Goal: Task Accomplishment & Management: Complete application form

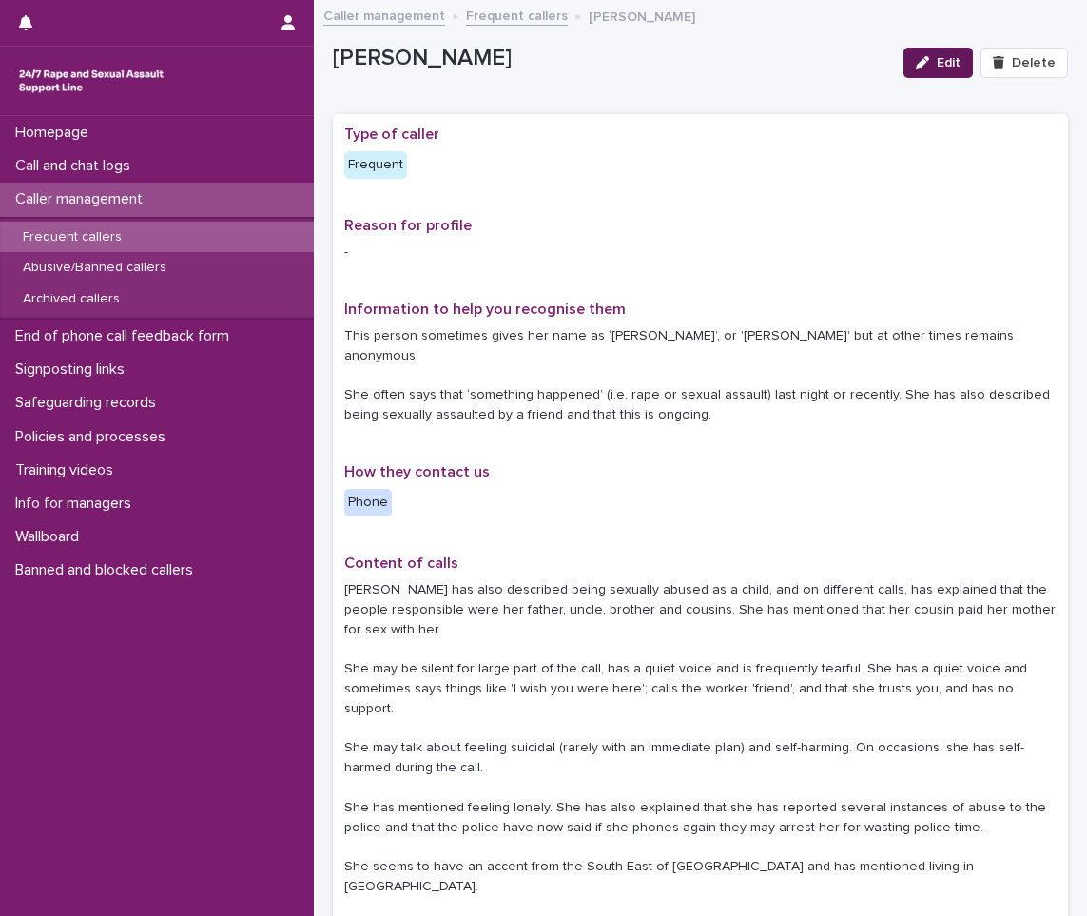
click at [918, 51] on button "Edit" at bounding box center [938, 63] width 69 height 30
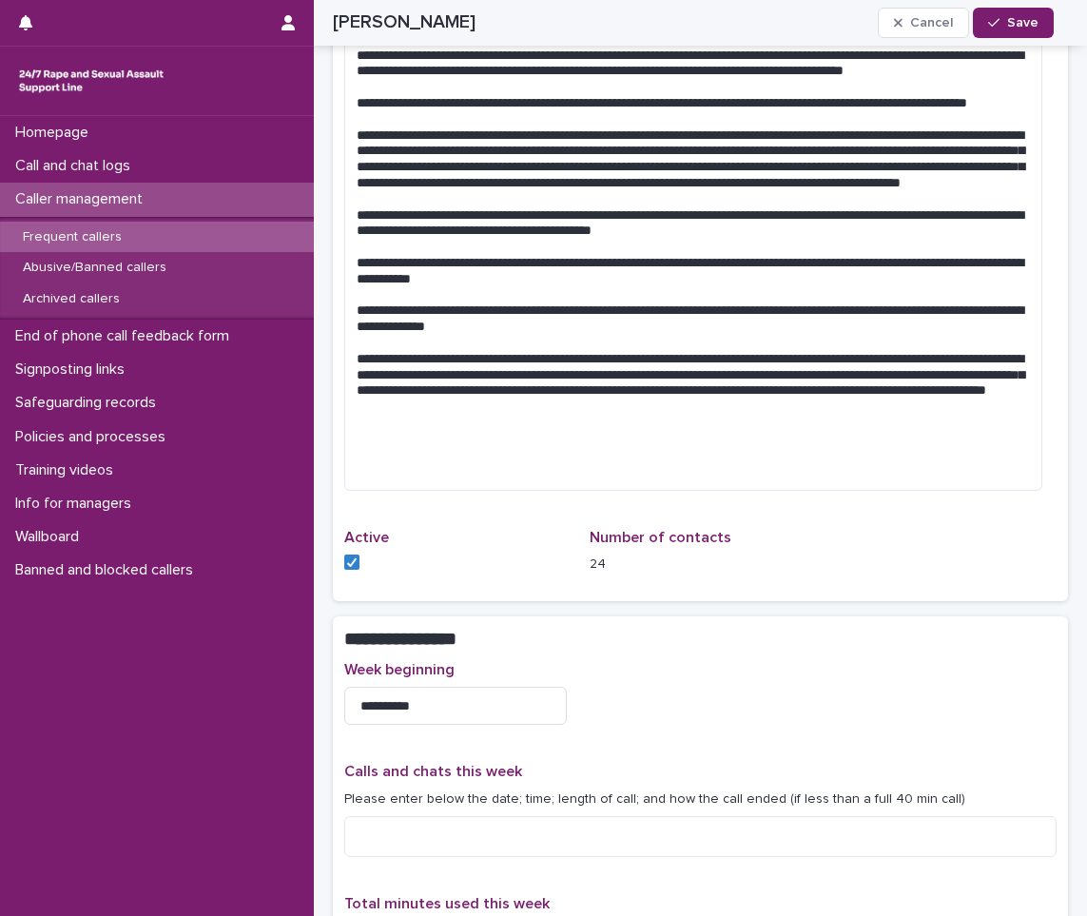
scroll to position [1522, 0]
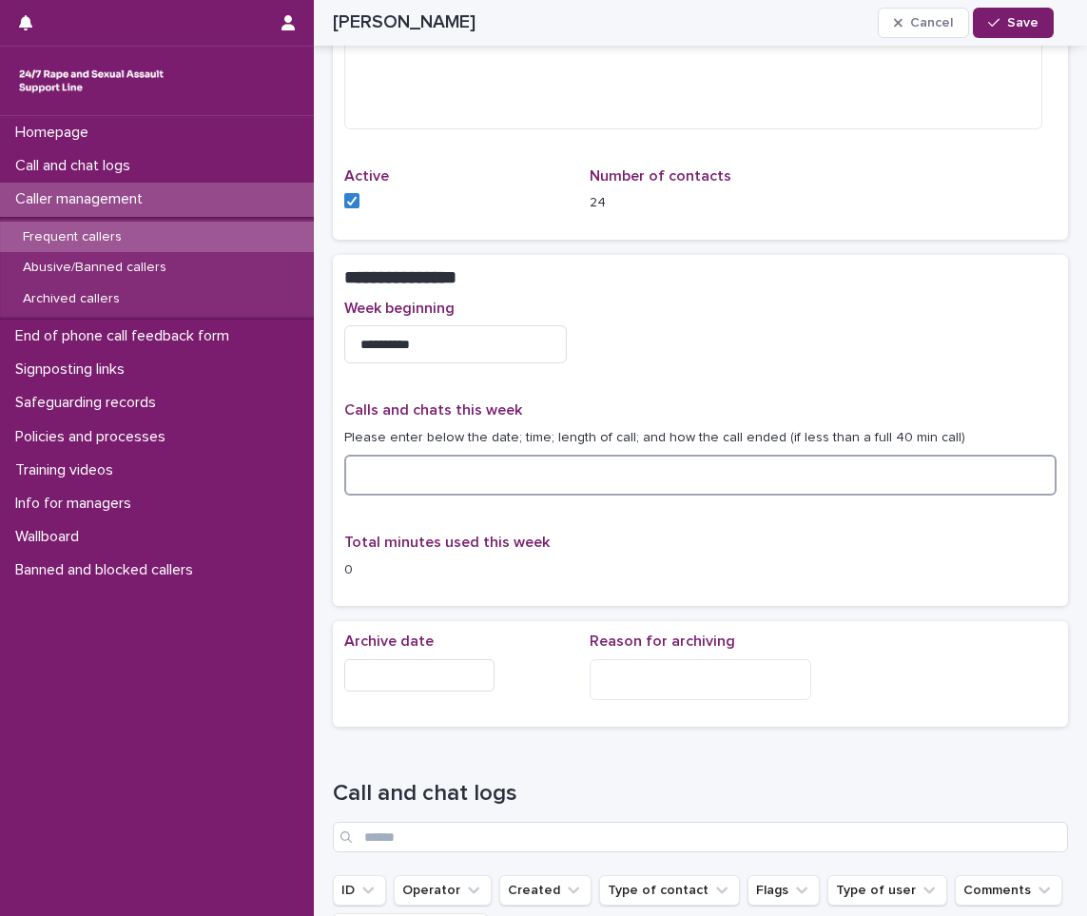
click at [497, 485] on textarea at bounding box center [700, 475] width 713 height 41
click at [476, 470] on textarea "********" at bounding box center [693, 475] width 698 height 41
type textarea "**********"
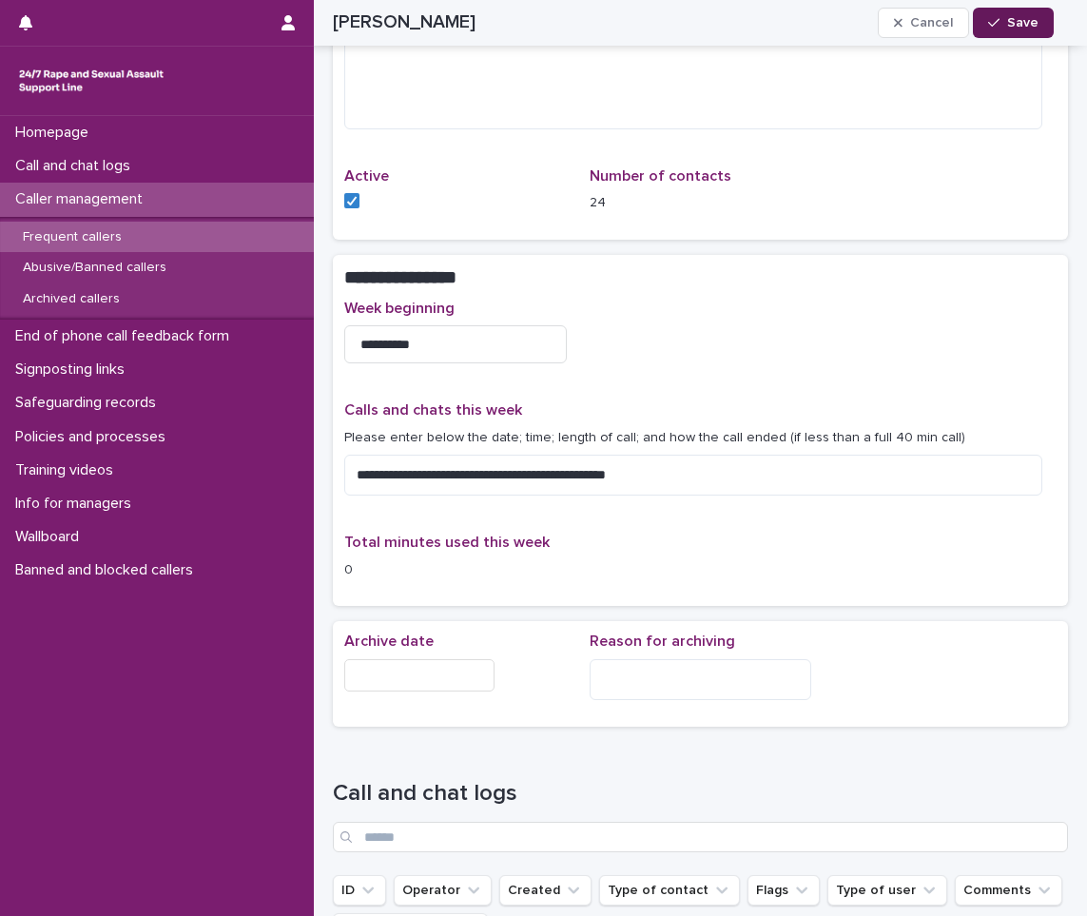
click at [994, 20] on icon "button" at bounding box center [993, 22] width 11 height 13
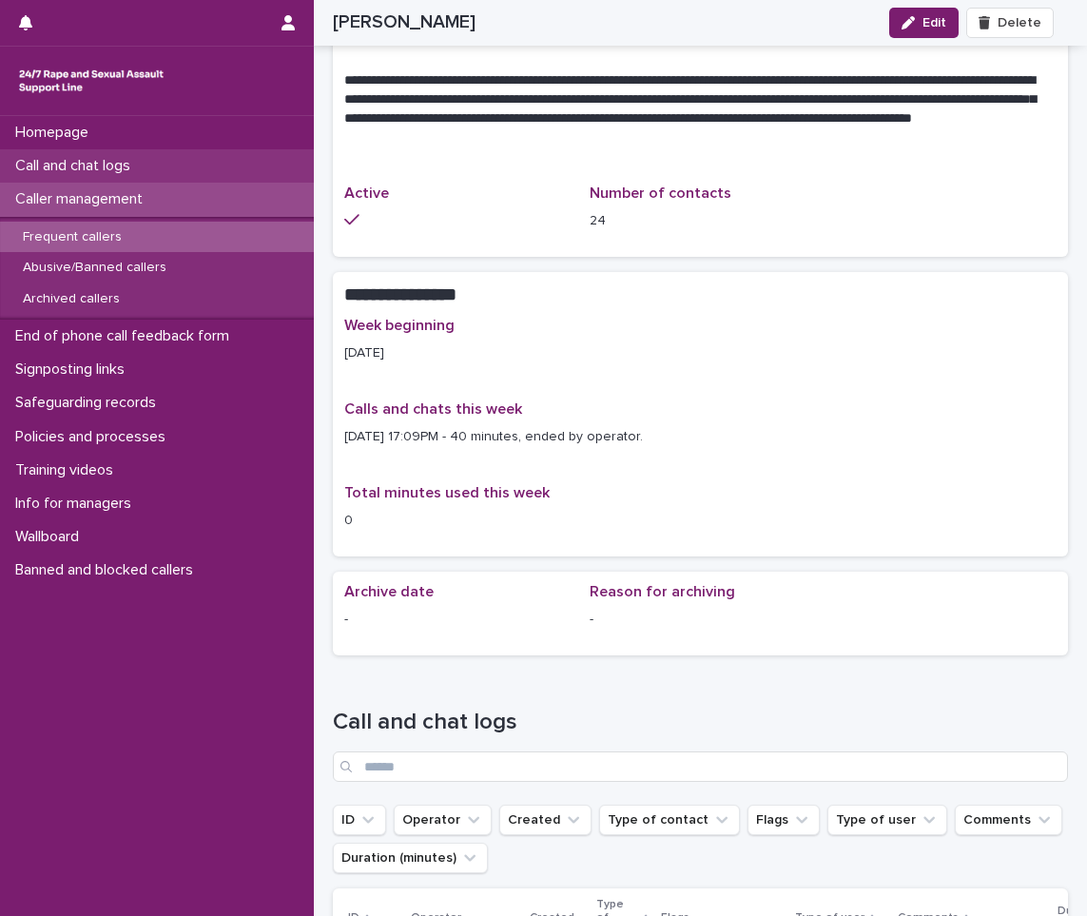
scroll to position [1456, 0]
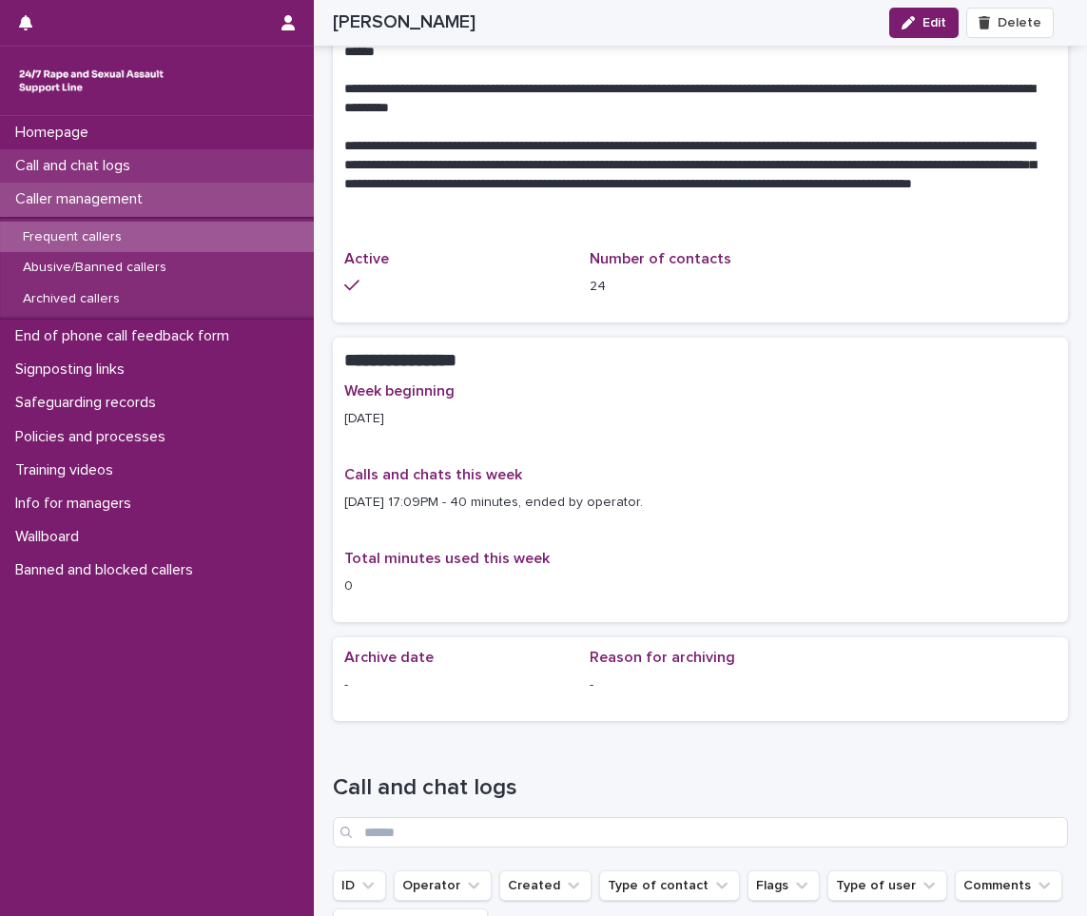
click at [50, 170] on p "Call and chat logs" at bounding box center [77, 166] width 138 height 18
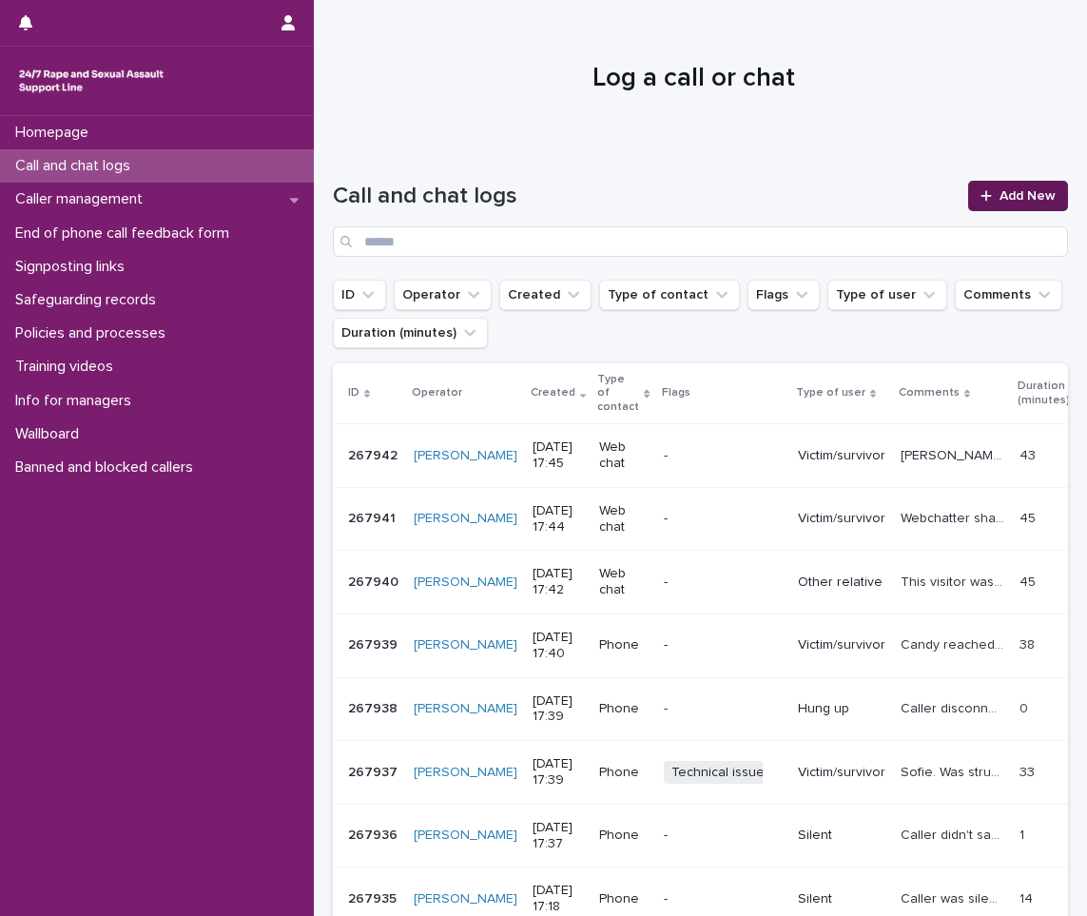
click at [1020, 190] on span "Add New" at bounding box center [1028, 195] width 56 height 13
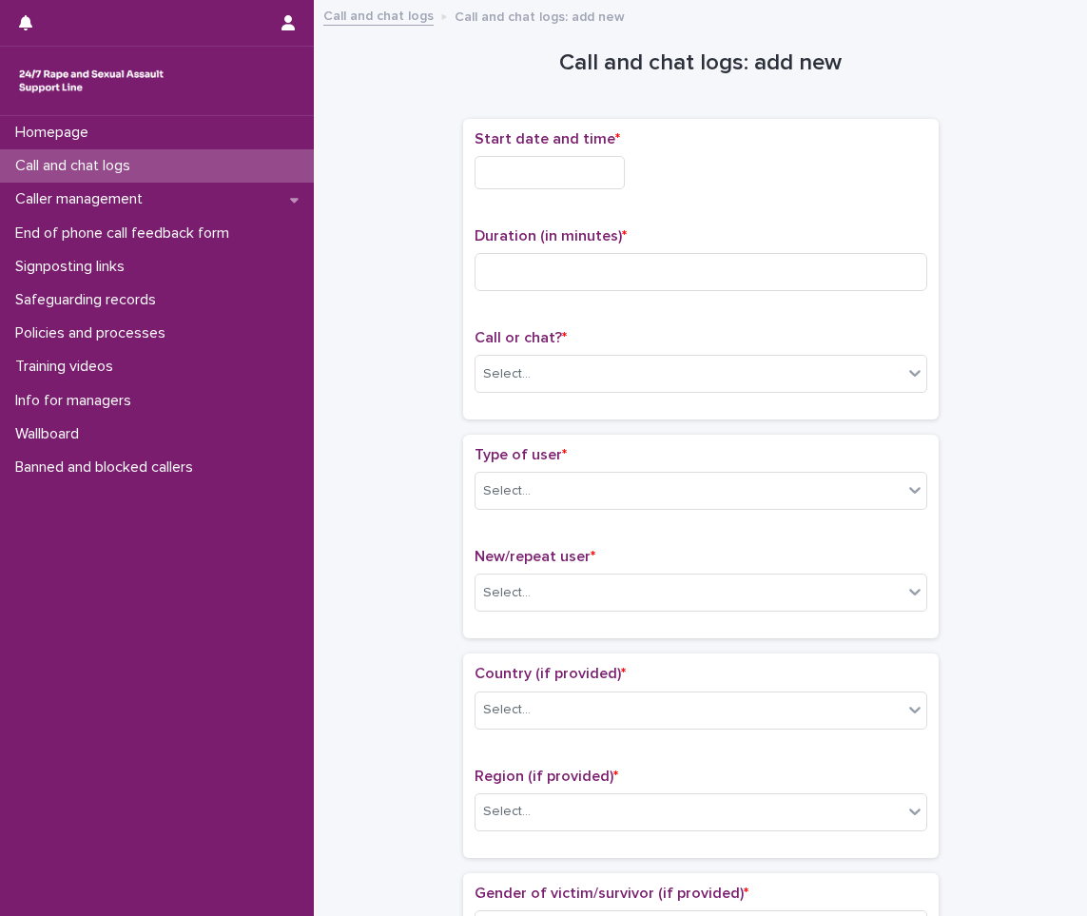
click at [518, 174] on input "text" at bounding box center [550, 172] width 150 height 33
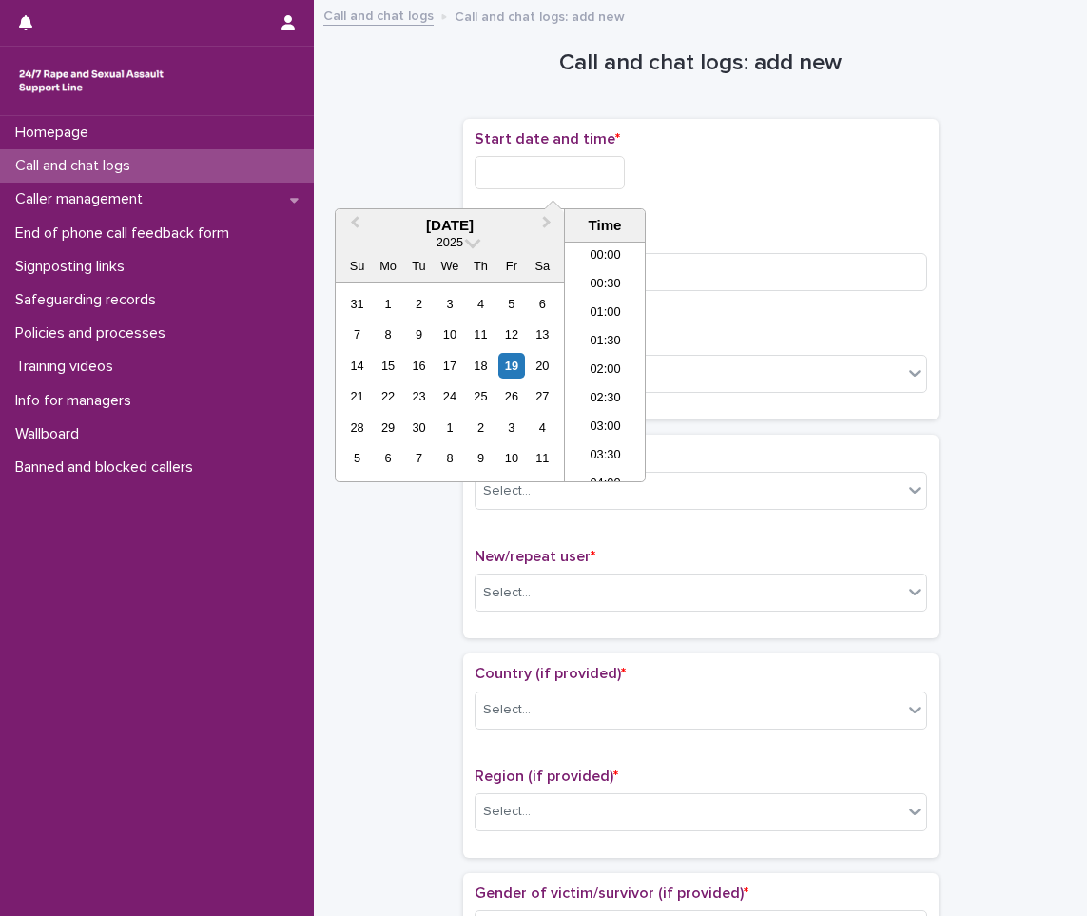
scroll to position [894, 0]
click at [611, 332] on li "17:00" at bounding box center [605, 333] width 81 height 29
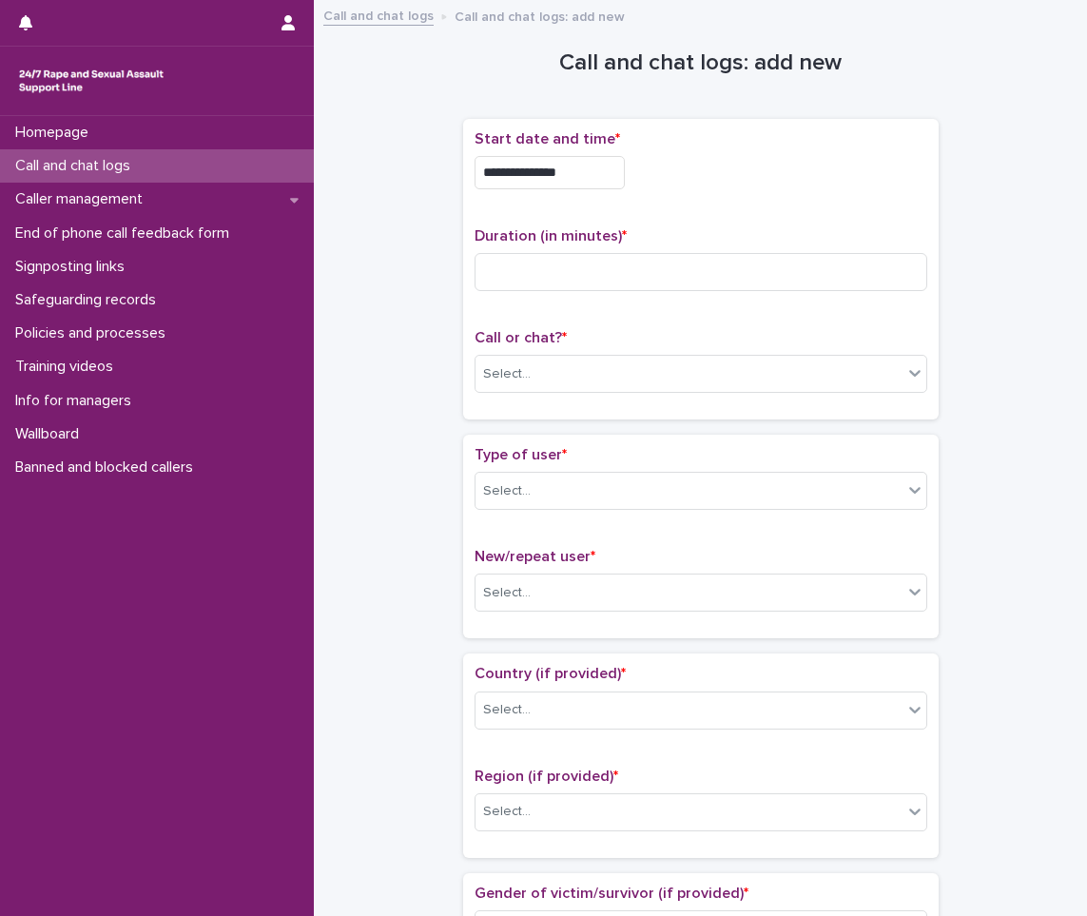
click at [580, 175] on input "**********" at bounding box center [550, 172] width 150 height 33
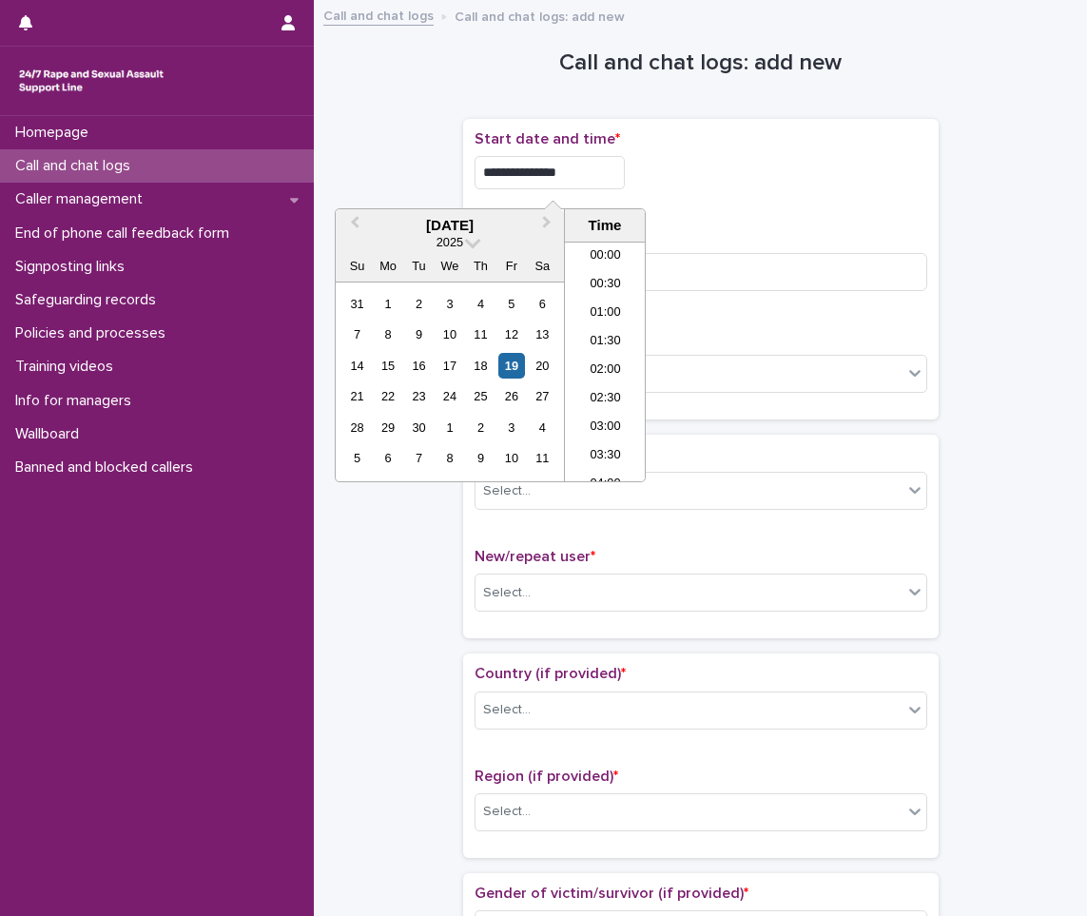
scroll to position [866, 0]
type input "**********"
click at [719, 285] on input at bounding box center [701, 272] width 453 height 38
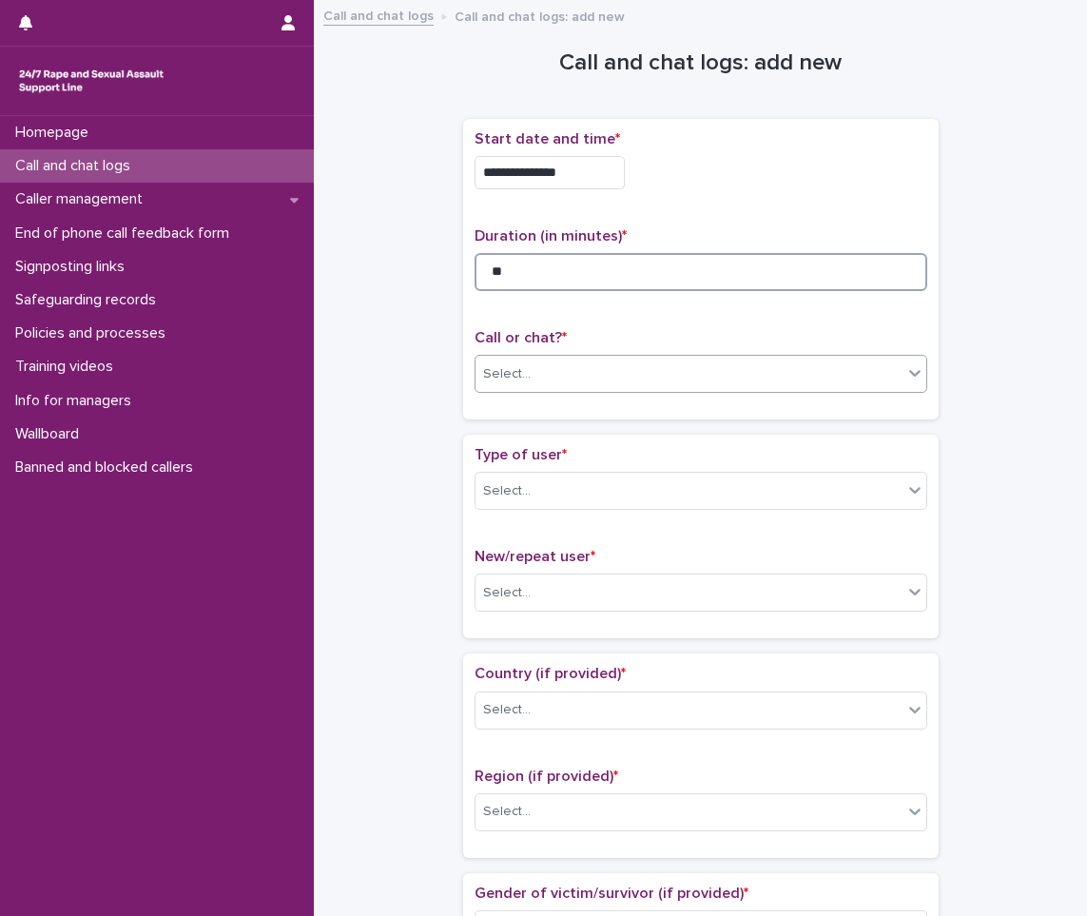
type input "**"
click at [557, 376] on div "Select..." at bounding box center [689, 374] width 427 height 31
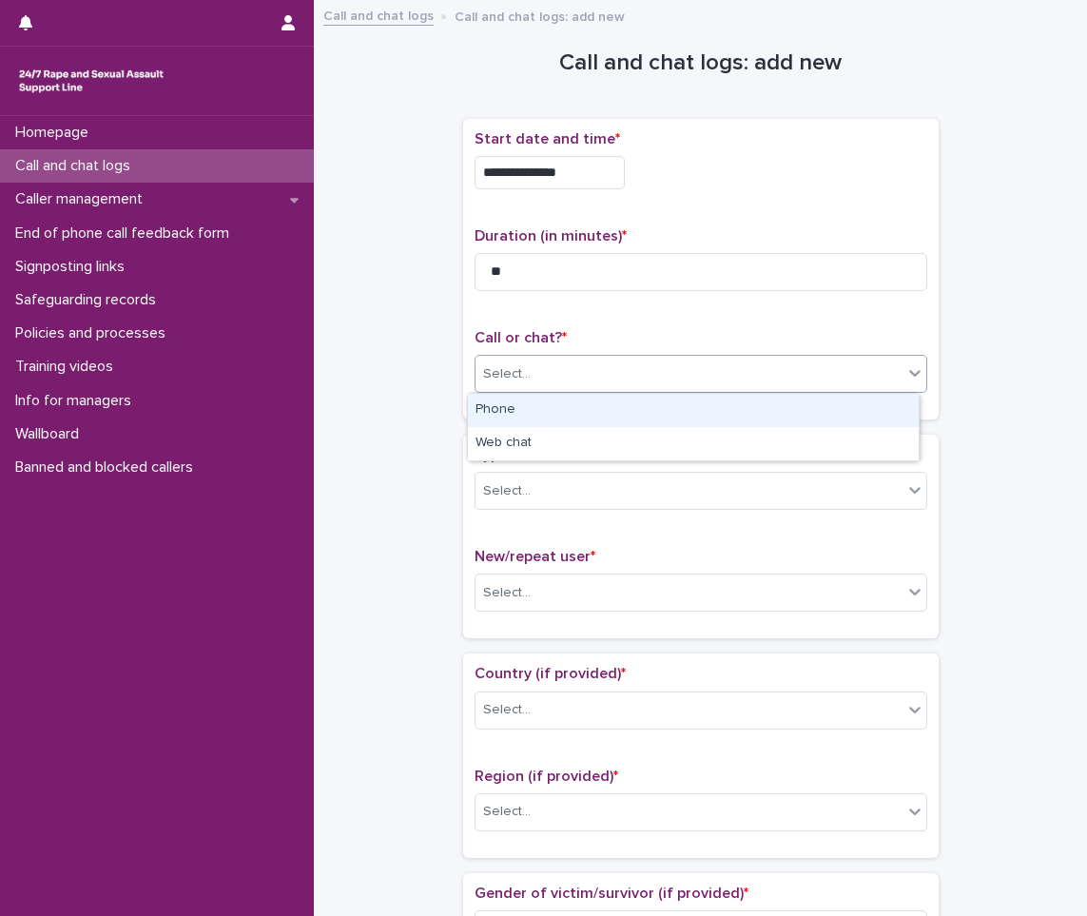
click at [586, 420] on div "Phone" at bounding box center [693, 410] width 451 height 33
click at [572, 479] on div "Select..." at bounding box center [689, 491] width 427 height 31
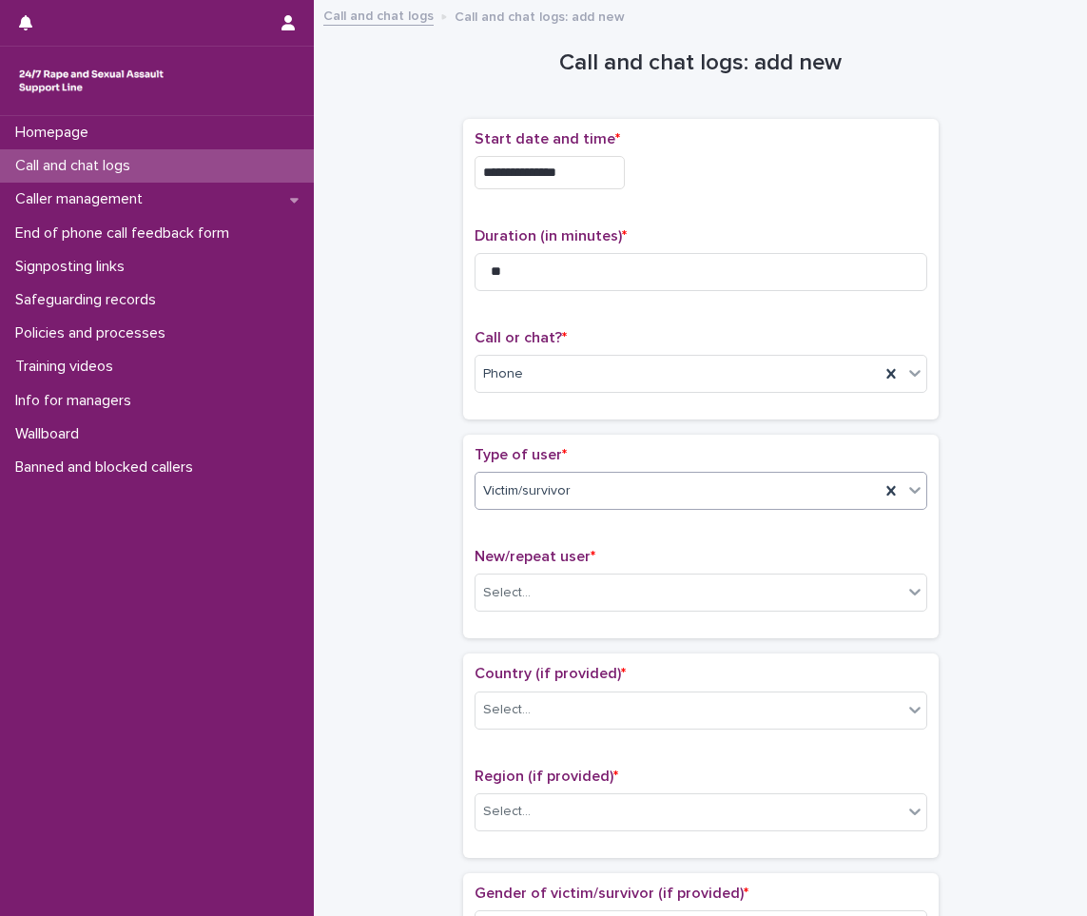
scroll to position [190, 0]
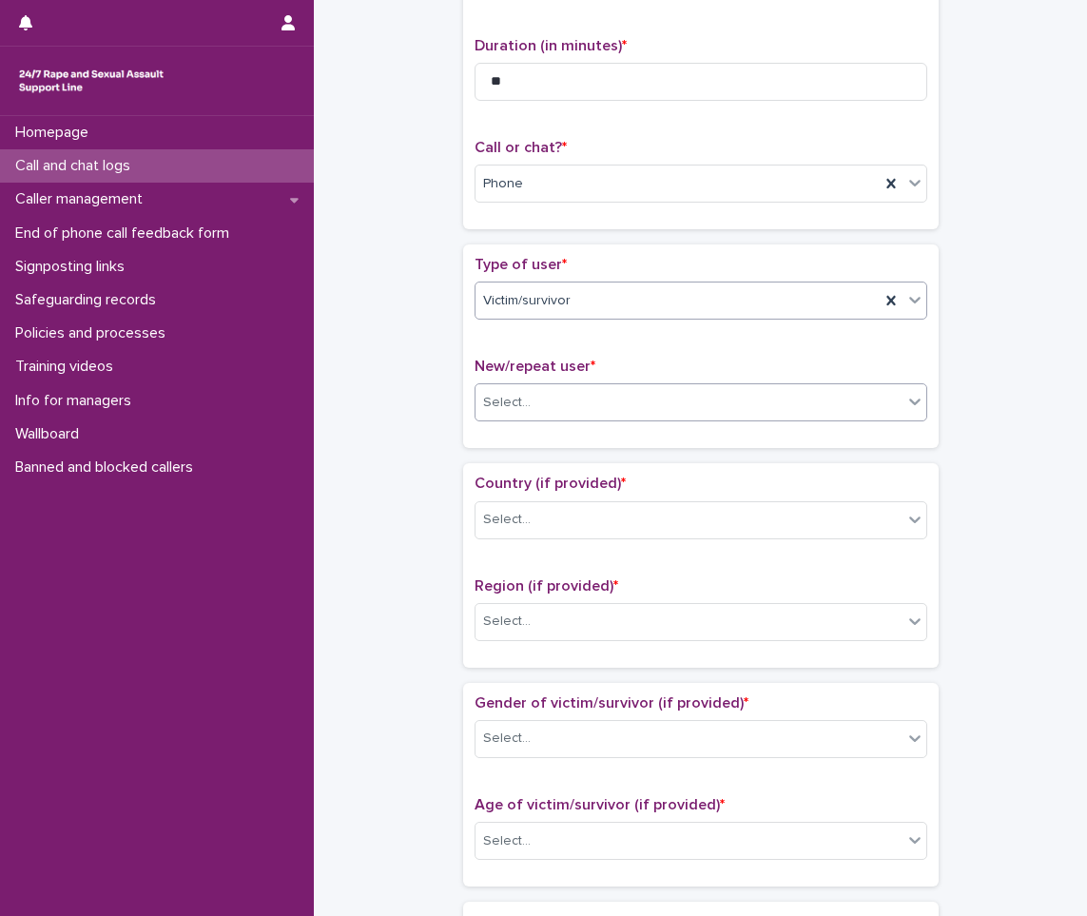
click at [579, 421] on body "**********" at bounding box center [543, 458] width 1087 height 916
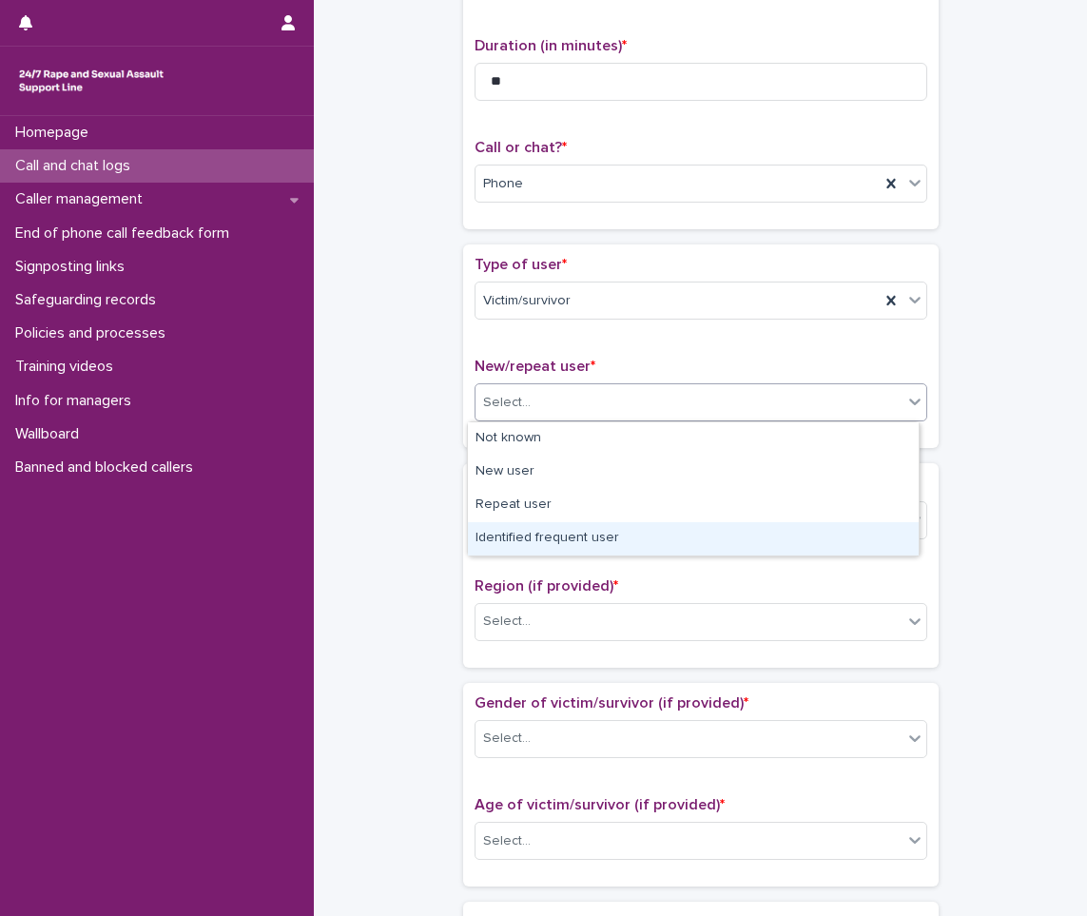
click at [538, 531] on div "Identified frequent user" at bounding box center [693, 538] width 451 height 33
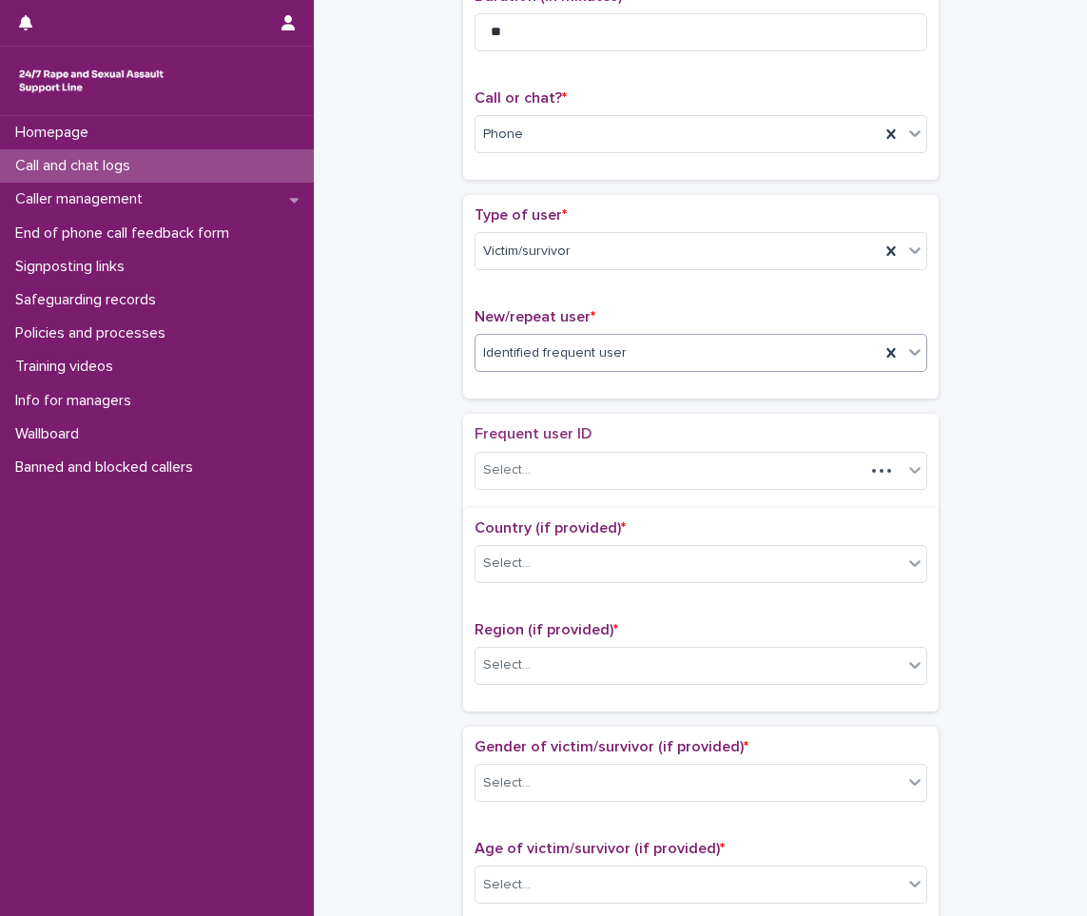
scroll to position [248, 0]
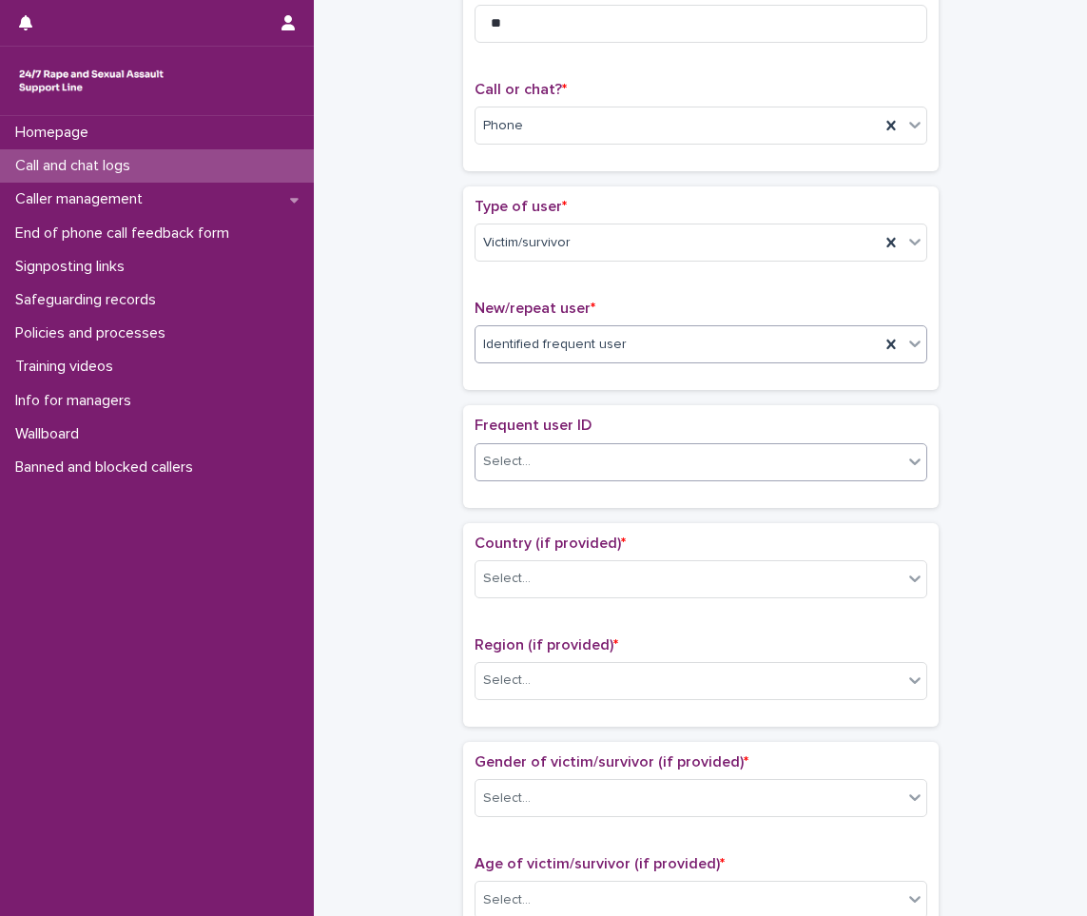
click at [553, 479] on div "Select..." at bounding box center [701, 462] width 453 height 38
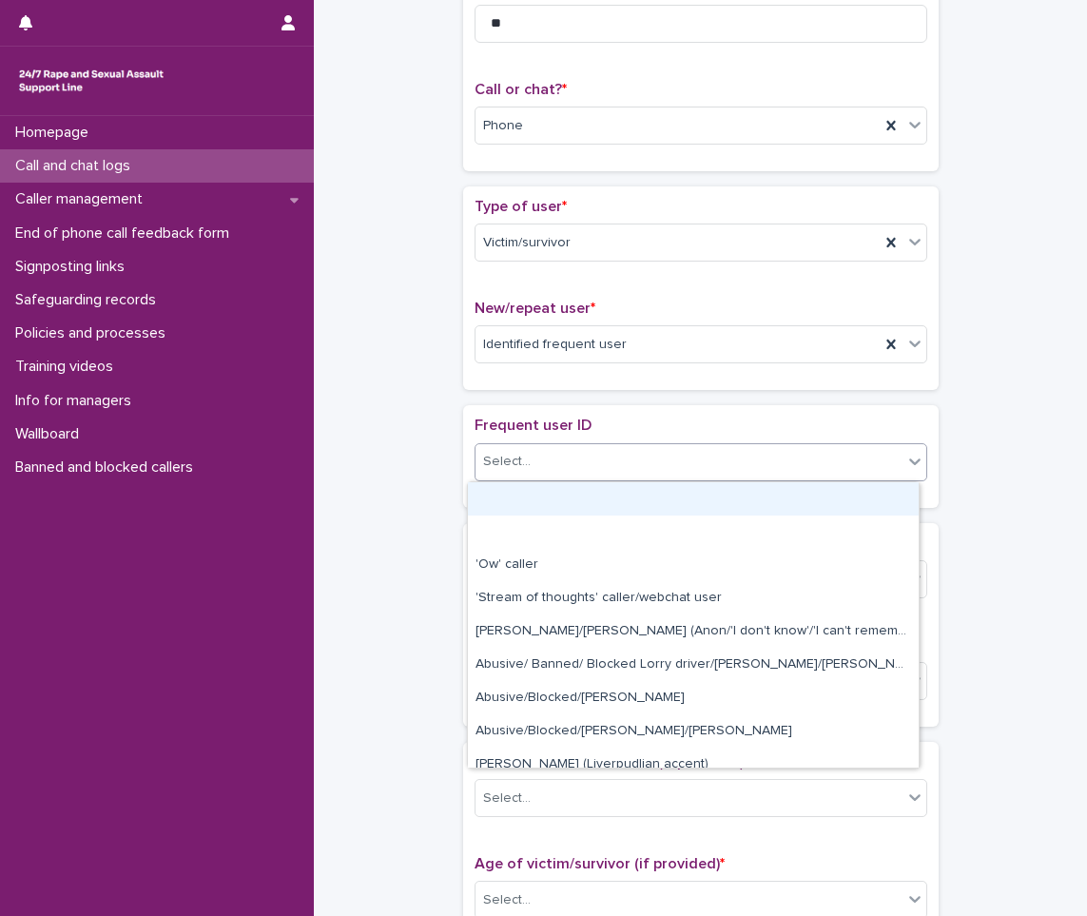
type input "*"
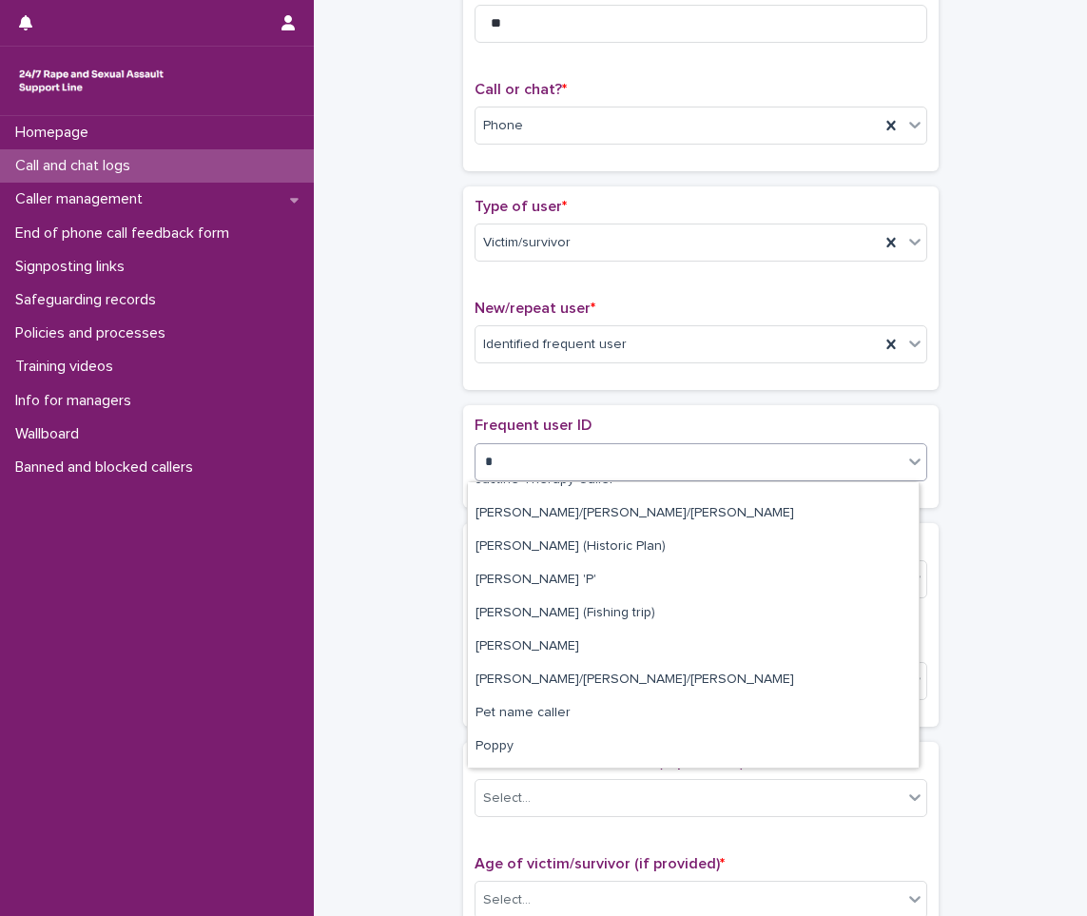
scroll to position [285, 0]
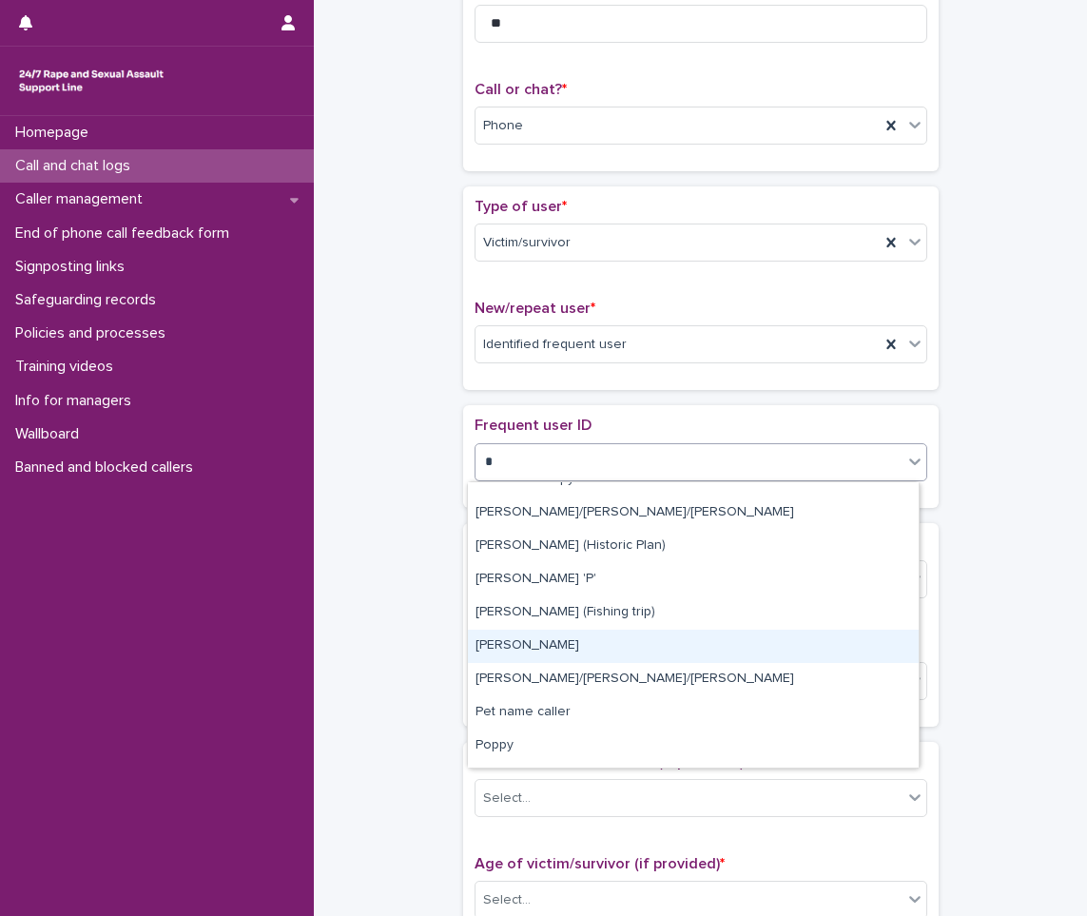
click at [521, 643] on div "[PERSON_NAME]" at bounding box center [693, 646] width 451 height 33
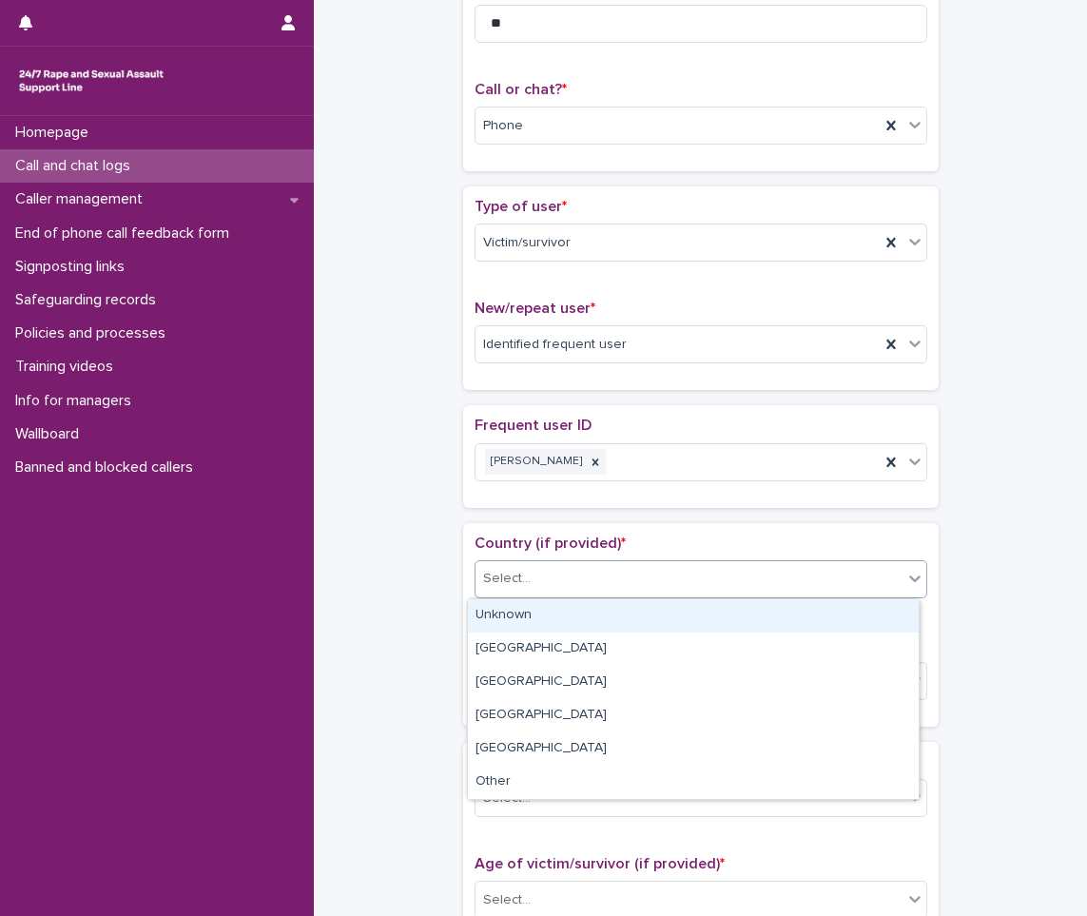
click at [534, 577] on div "Select..." at bounding box center [689, 578] width 427 height 31
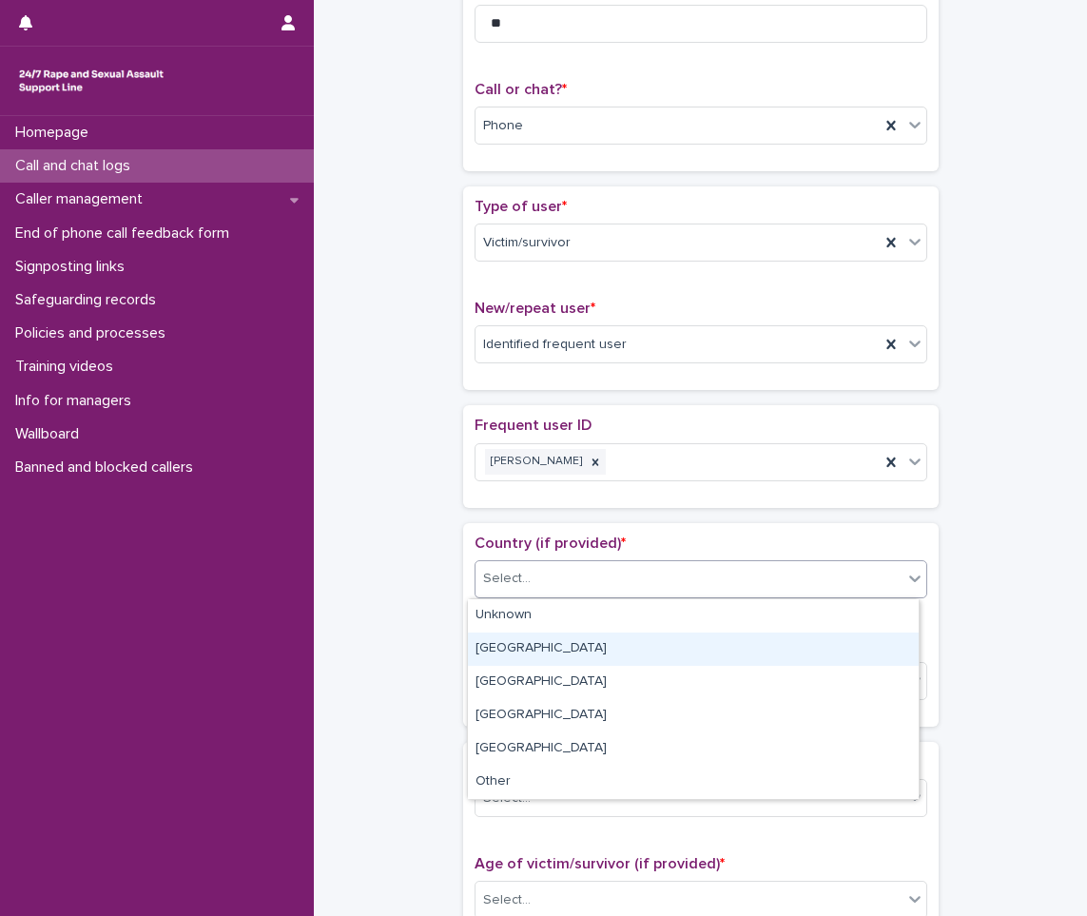
click at [521, 652] on div "[GEOGRAPHIC_DATA]" at bounding box center [693, 649] width 451 height 33
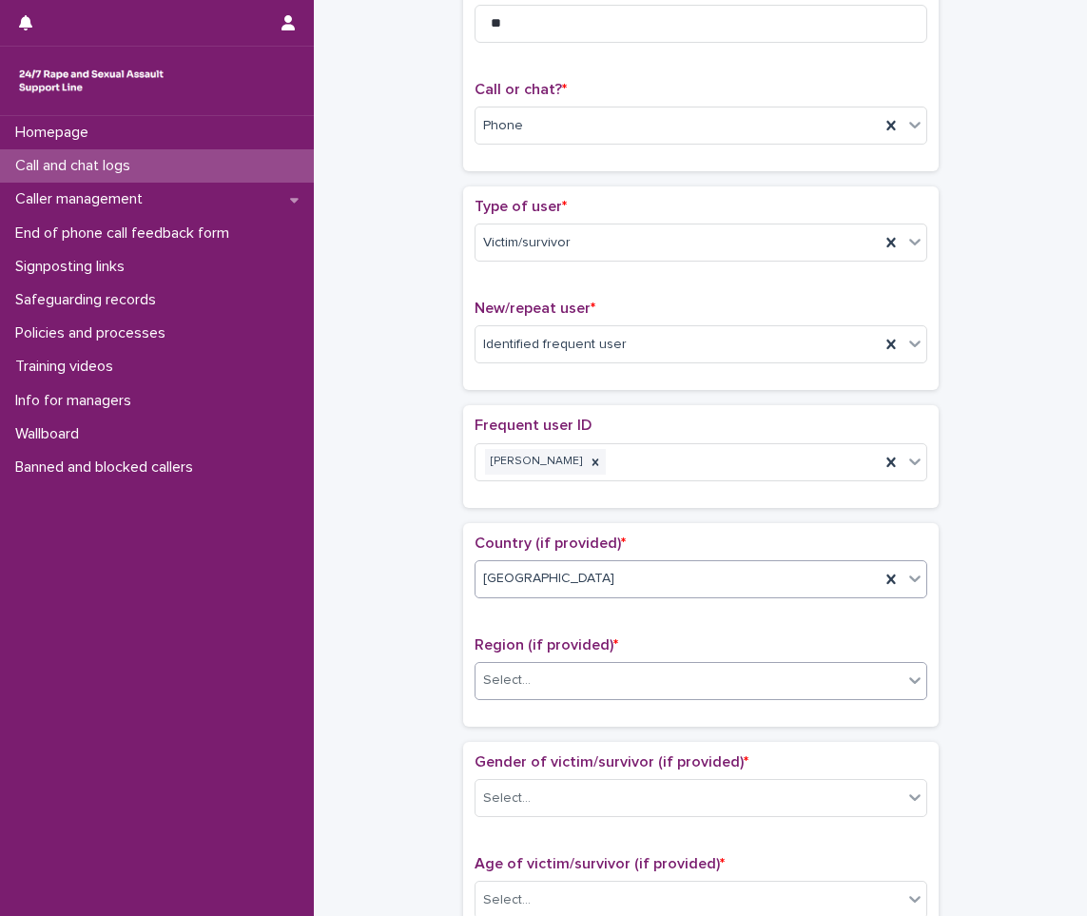
click at [495, 674] on div "Select..." at bounding box center [507, 681] width 48 height 20
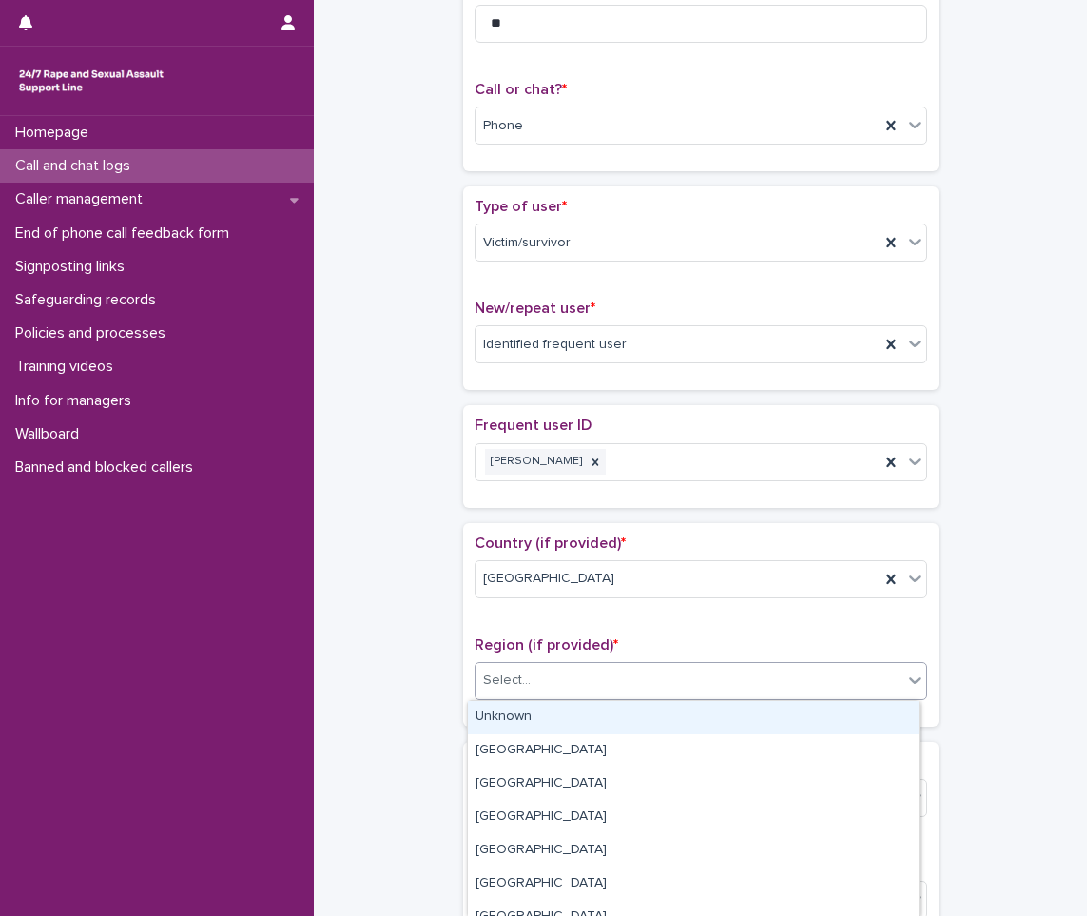
click at [528, 720] on div "Unknown" at bounding box center [693, 717] width 451 height 33
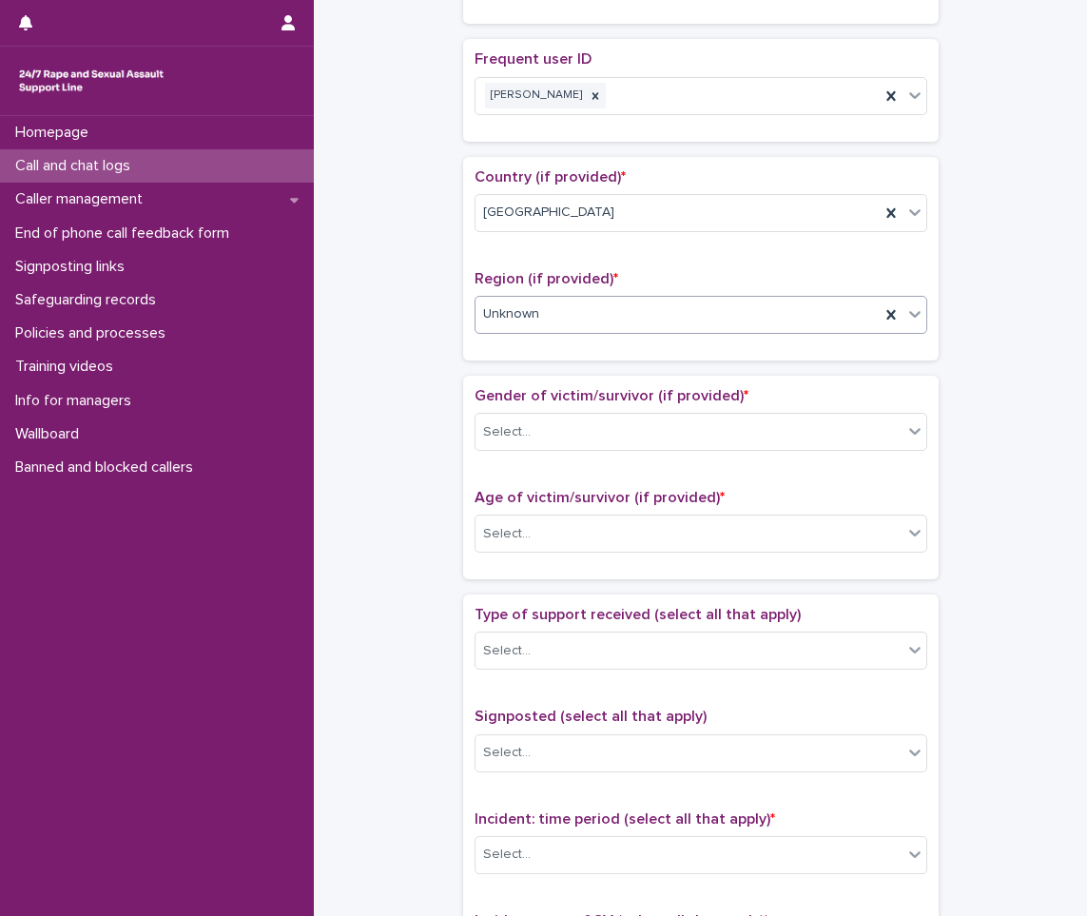
scroll to position [629, 0]
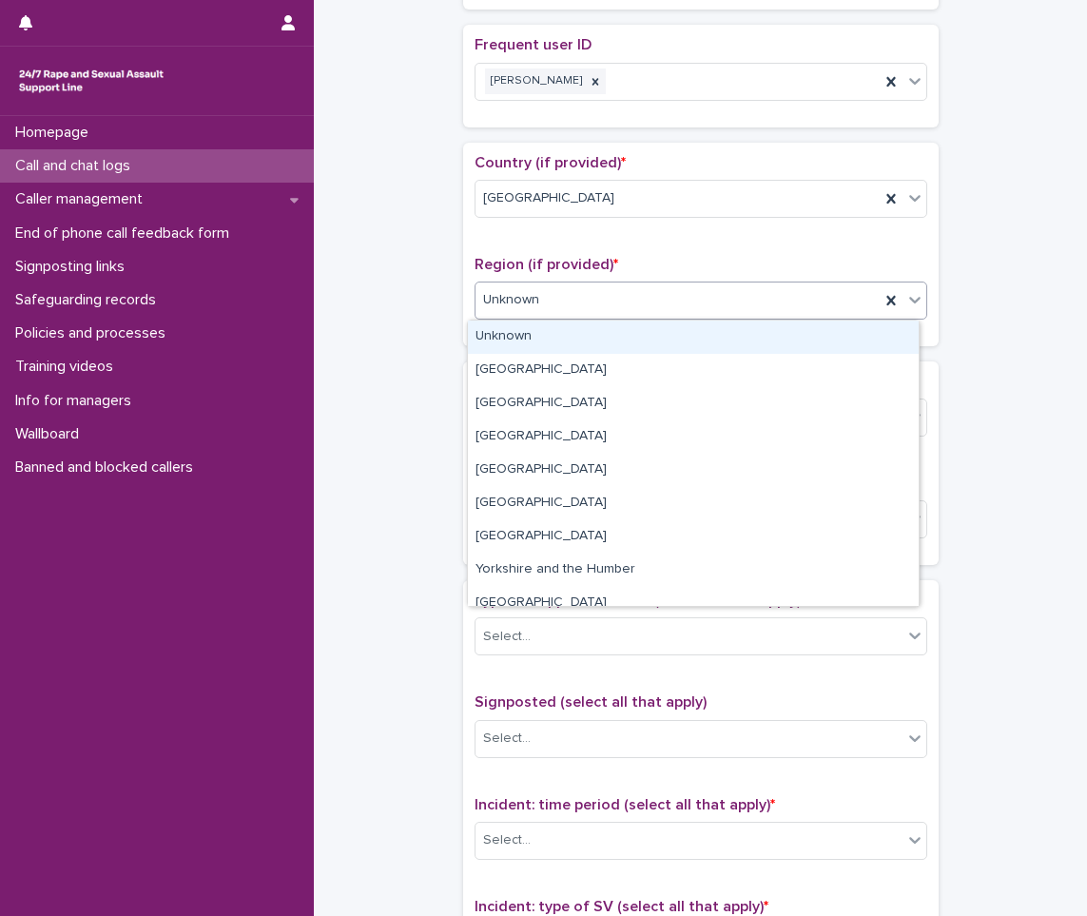
click at [548, 303] on div "Unknown" at bounding box center [678, 299] width 404 height 31
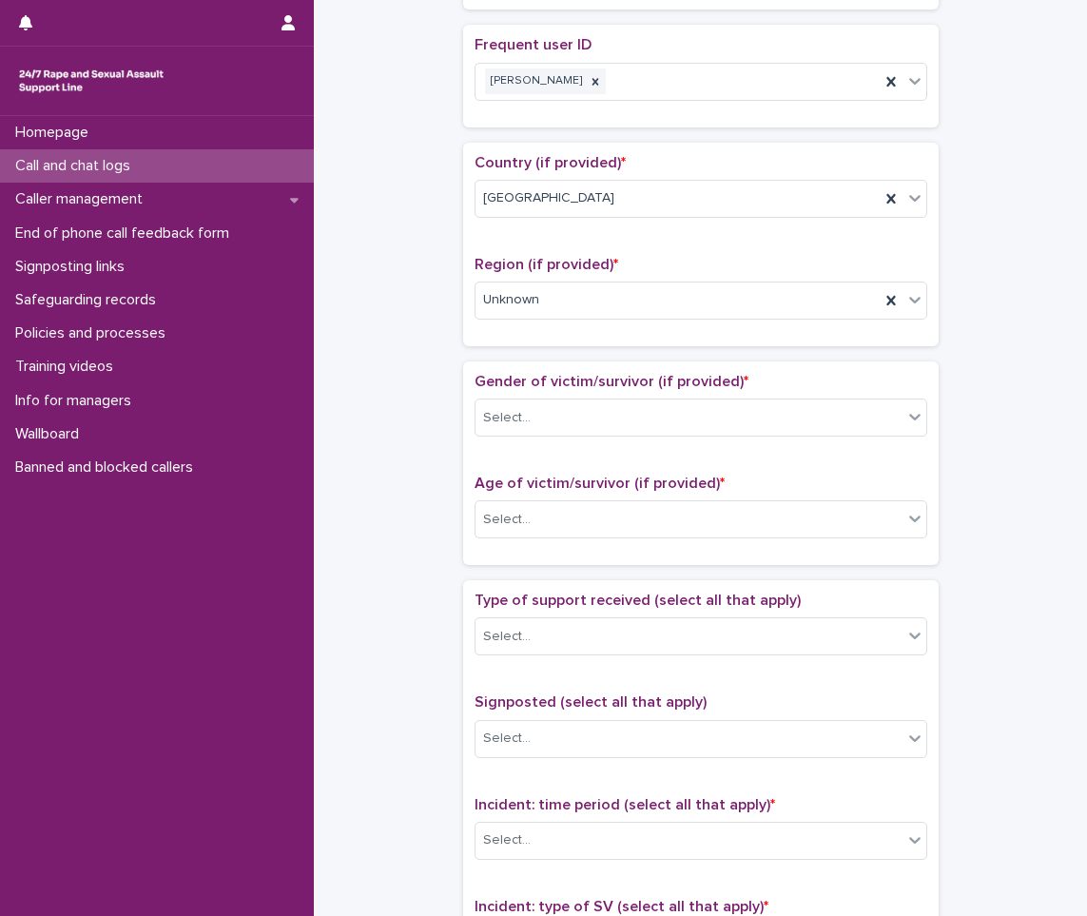
click at [382, 320] on div "**********" at bounding box center [700, 414] width 735 height 2062
click at [508, 420] on div "Select..." at bounding box center [507, 418] width 48 height 20
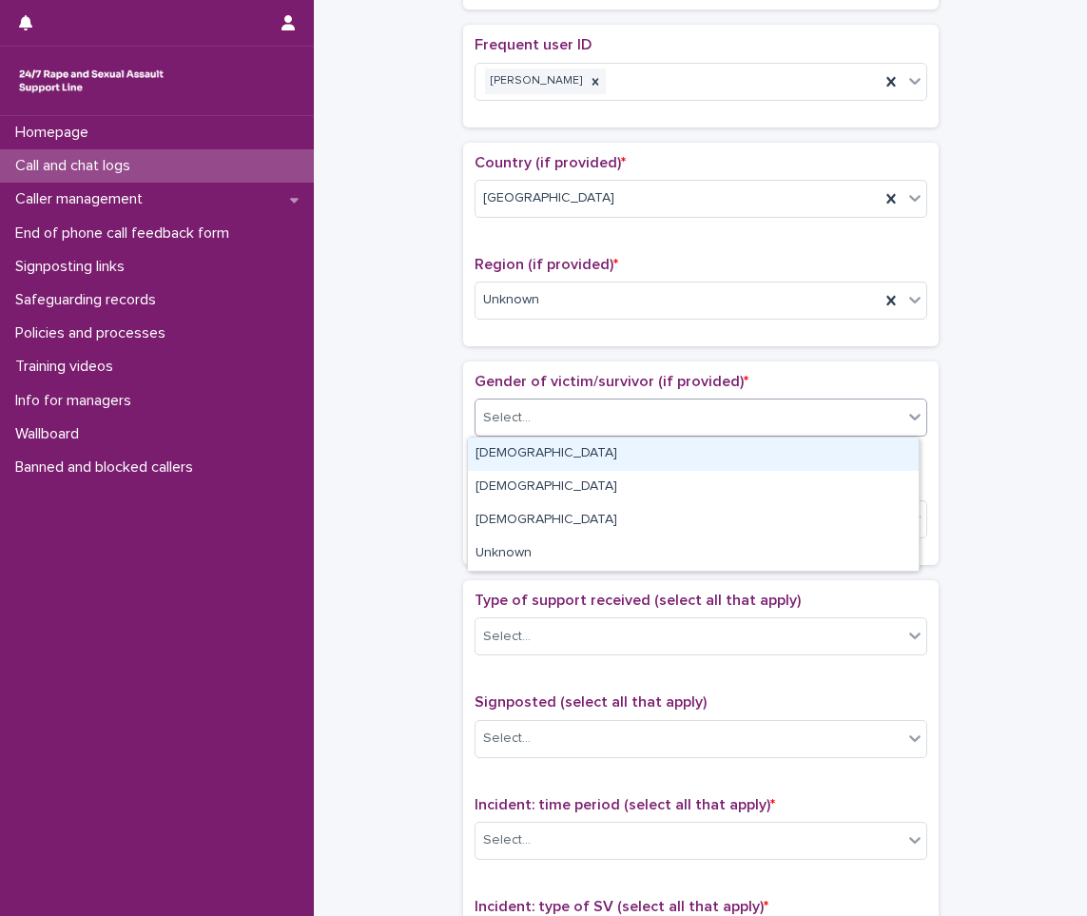
click at [523, 444] on div "[DEMOGRAPHIC_DATA]" at bounding box center [693, 454] width 451 height 33
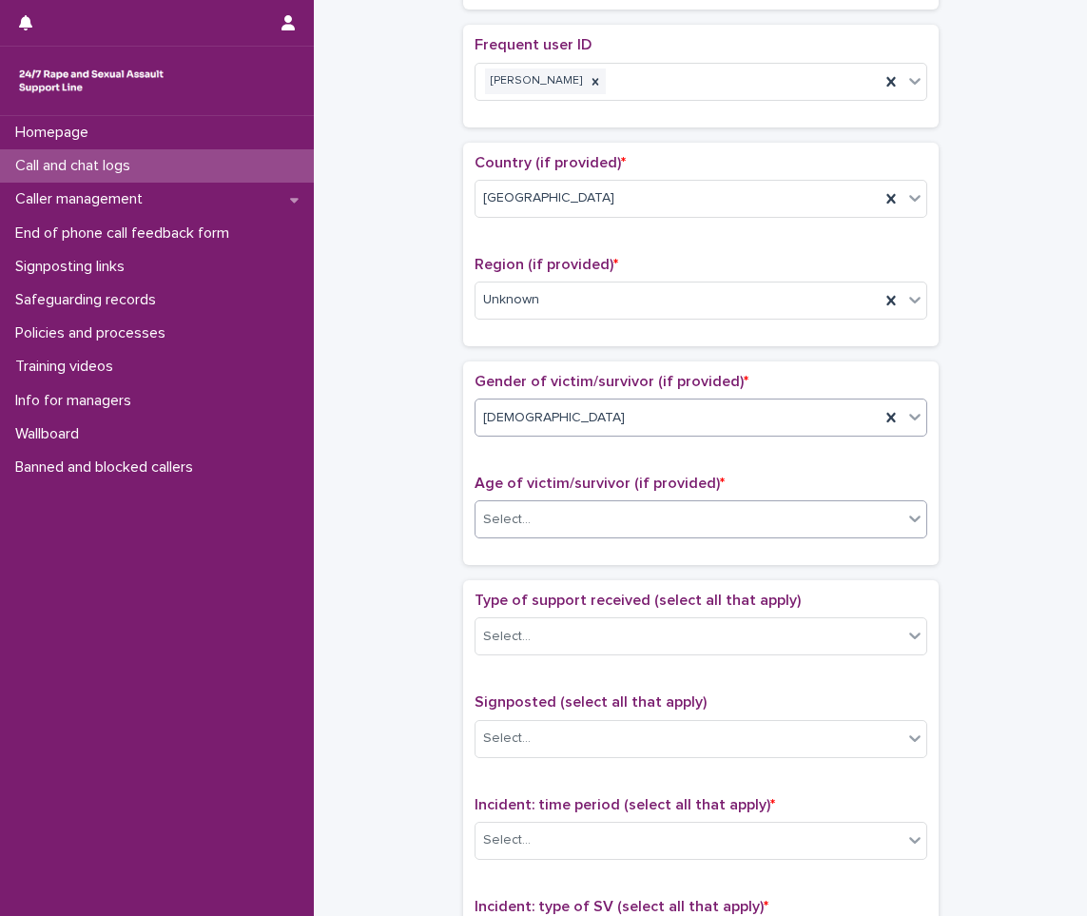
click at [546, 521] on div "Select..." at bounding box center [689, 519] width 427 height 31
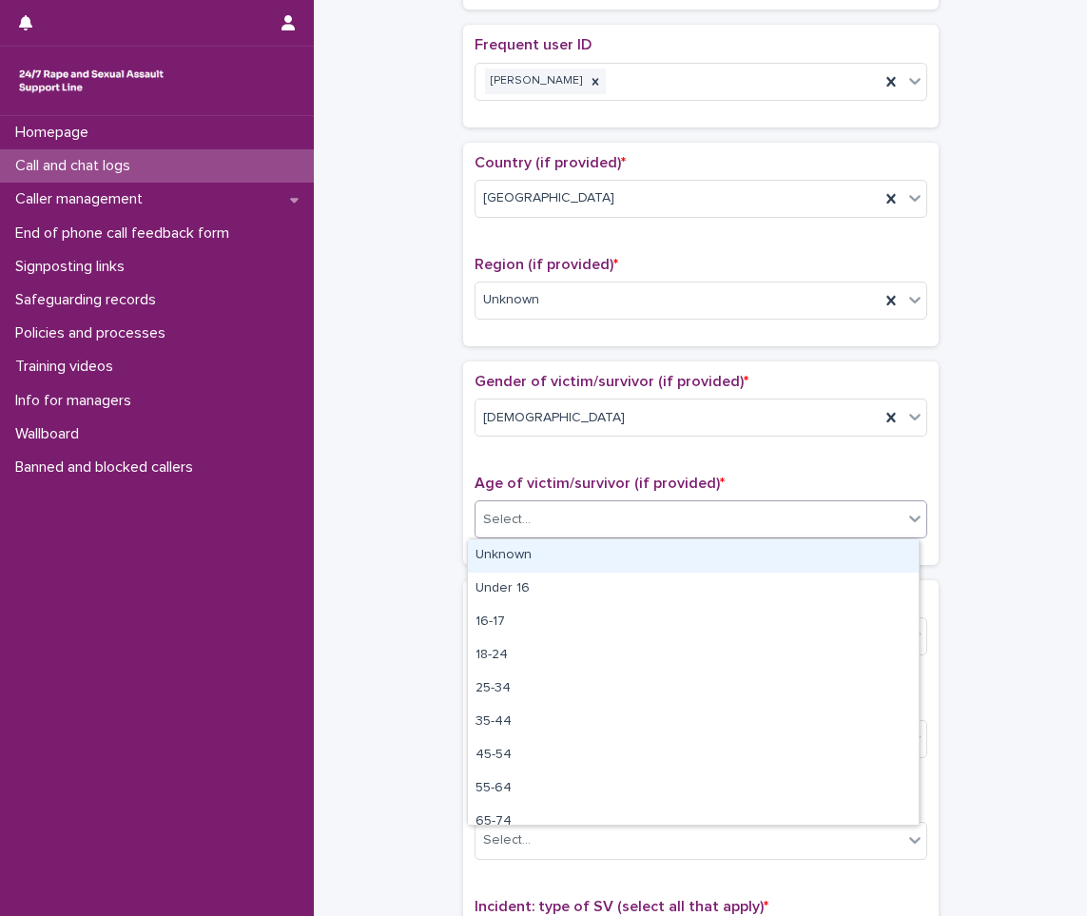
click at [533, 554] on div "Unknown" at bounding box center [693, 555] width 451 height 33
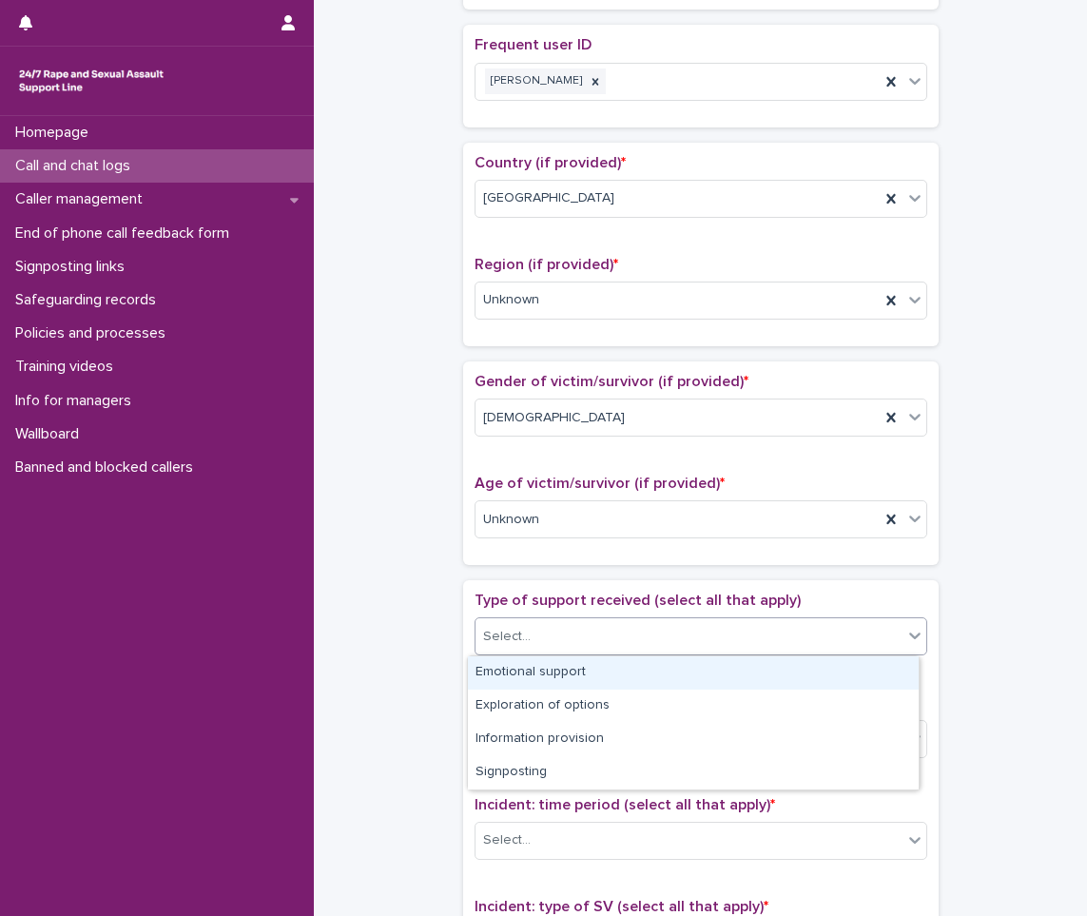
click at [540, 641] on div "Select..." at bounding box center [689, 636] width 427 height 31
click at [530, 675] on div "Emotional support" at bounding box center [693, 672] width 451 height 33
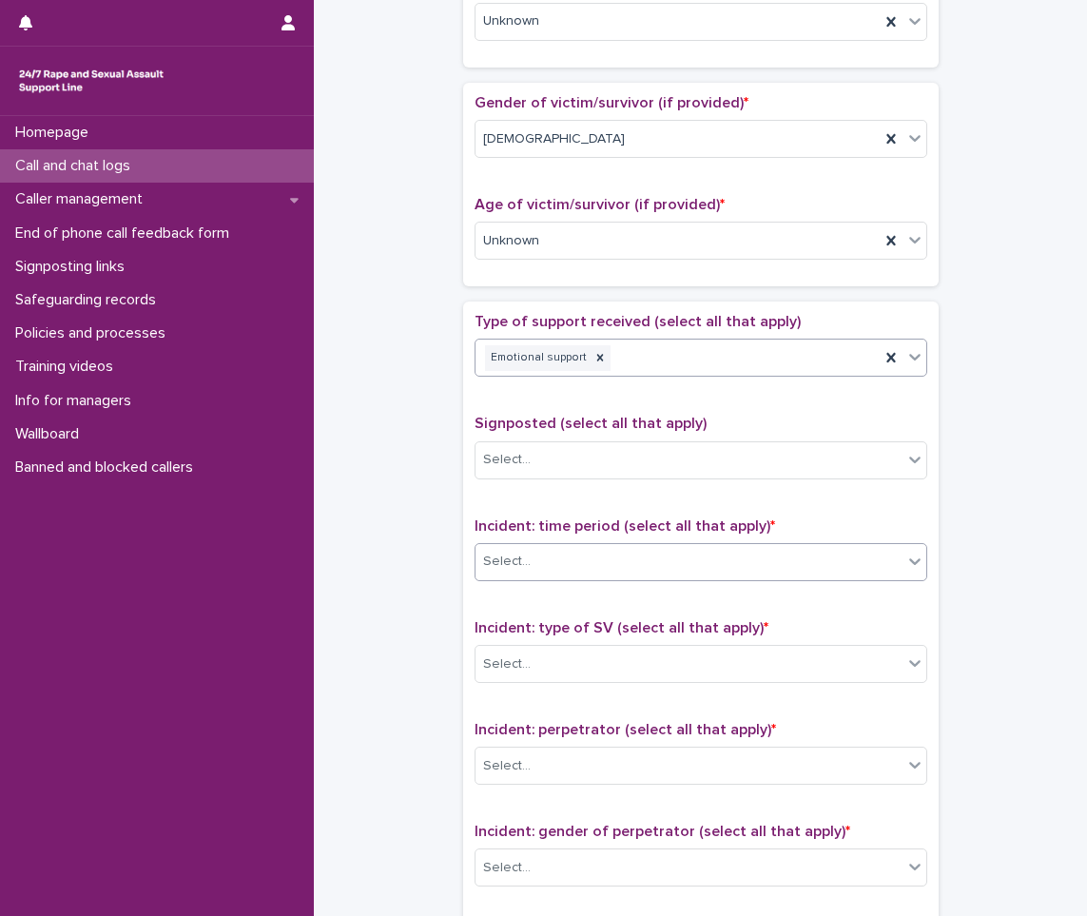
scroll to position [914, 0]
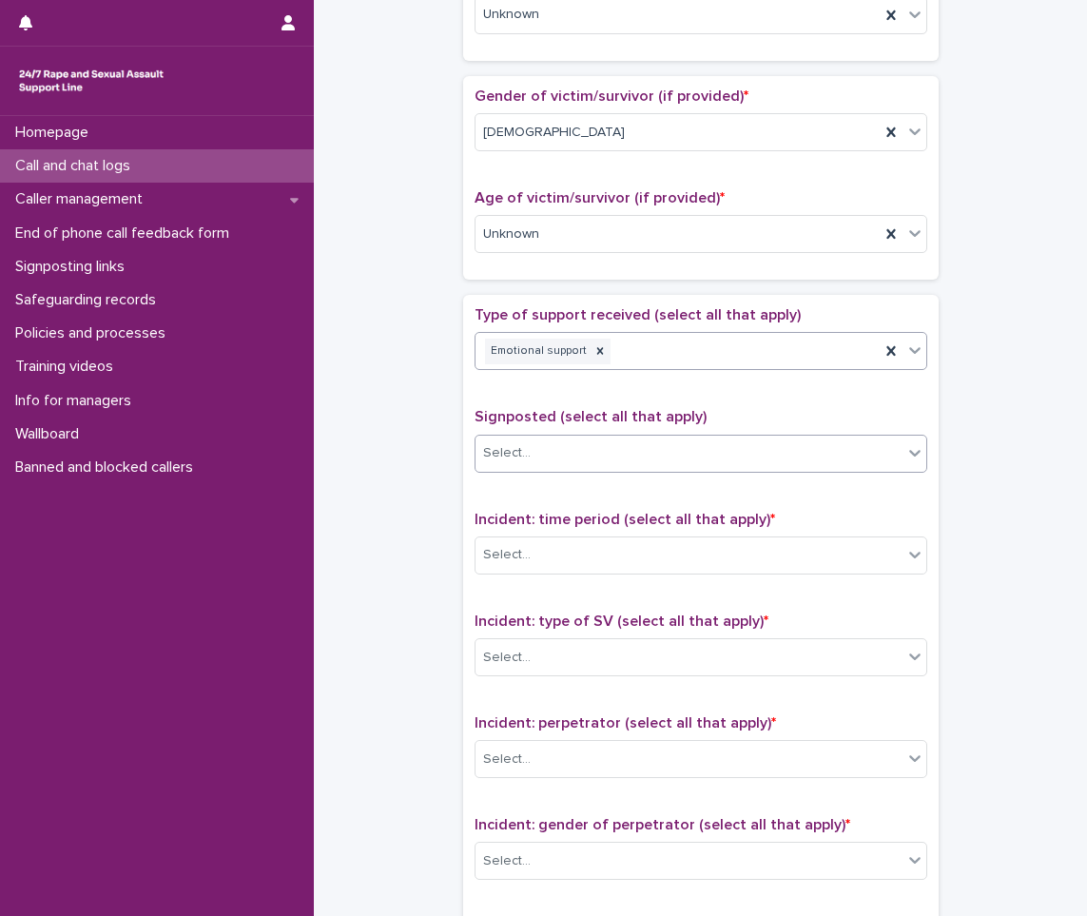
click at [548, 447] on div "Select..." at bounding box center [689, 453] width 427 height 31
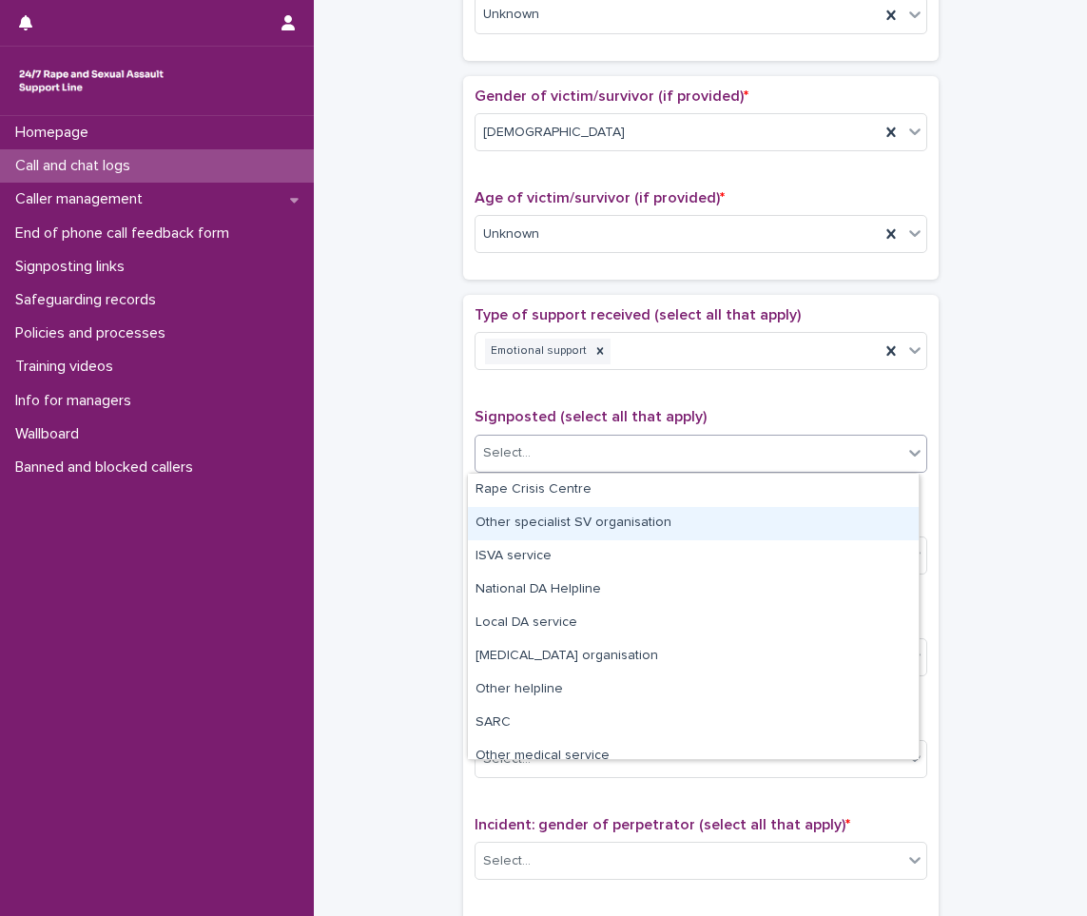
click at [432, 534] on div "**********" at bounding box center [700, 128] width 735 height 2062
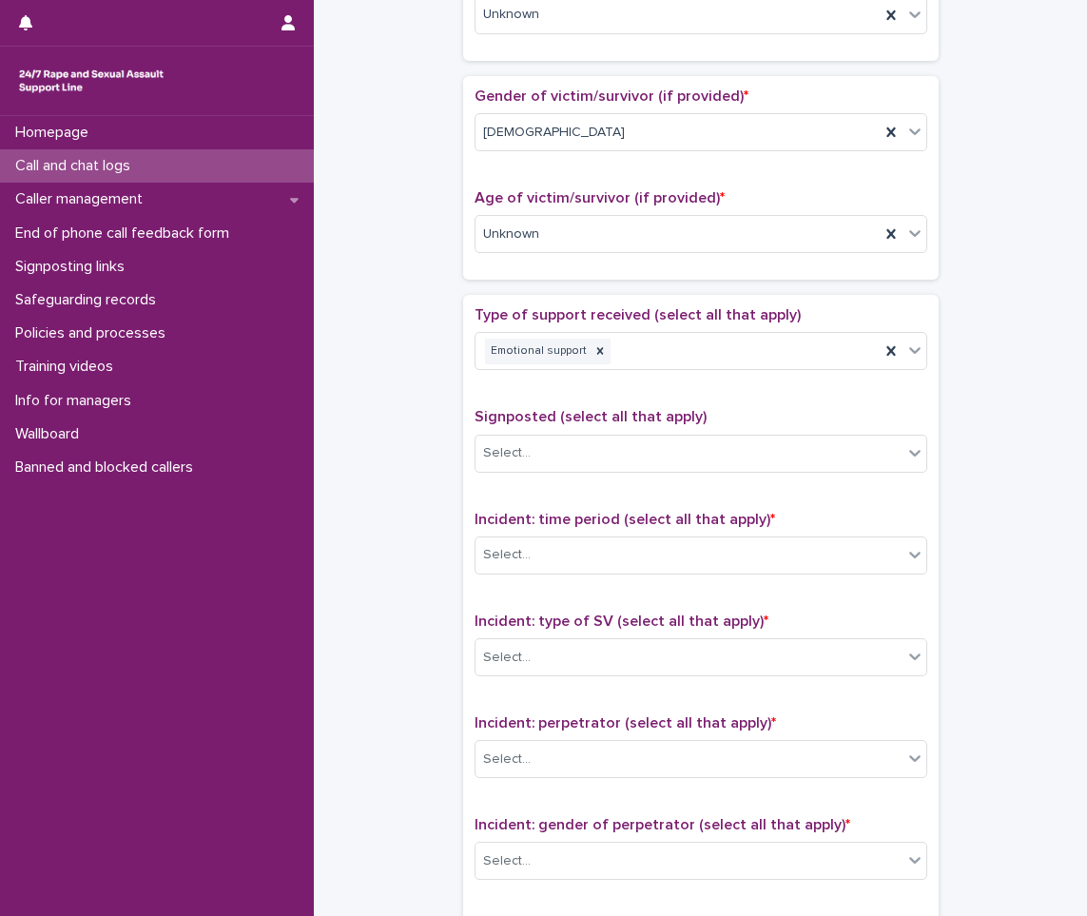
click at [493, 576] on div "Incident: time period (select all that apply) * Select..." at bounding box center [701, 550] width 453 height 79
click at [528, 539] on div "Select..." at bounding box center [689, 554] width 427 height 31
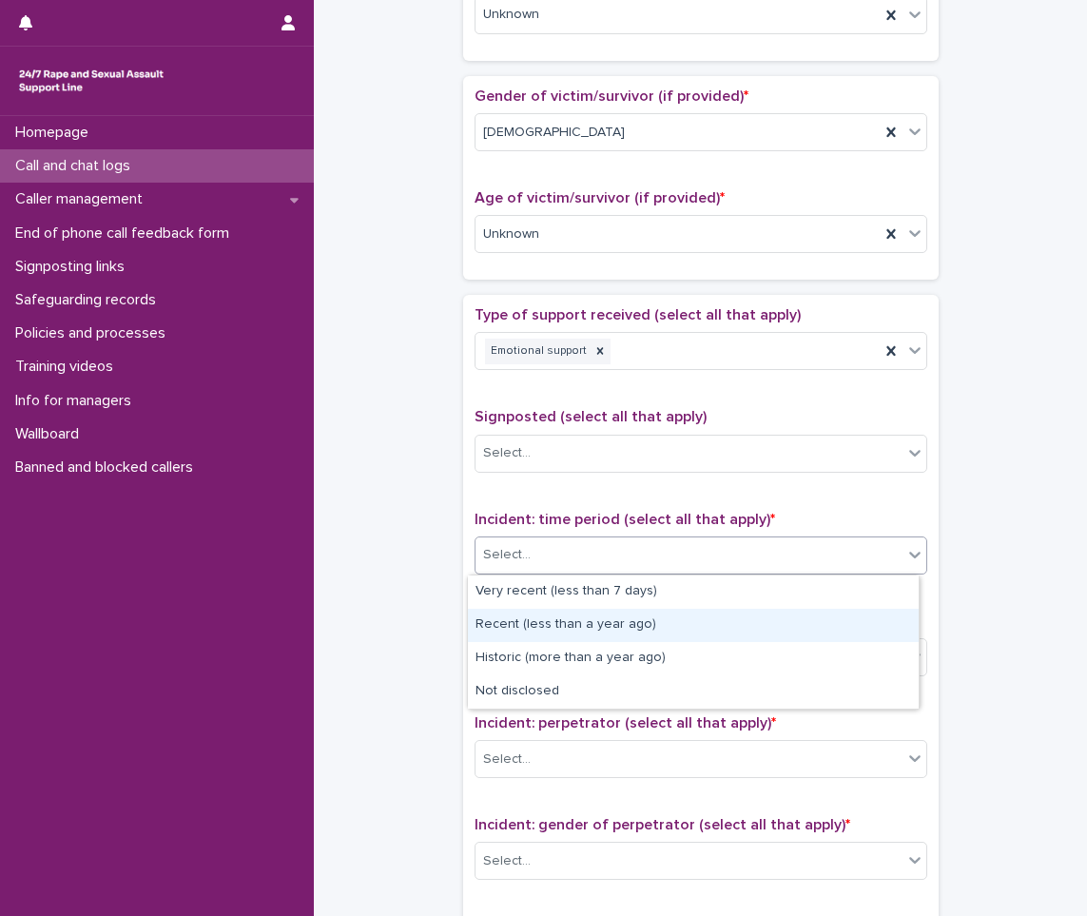
click at [525, 625] on div "Recent (less than a year ago)" at bounding box center [693, 625] width 451 height 33
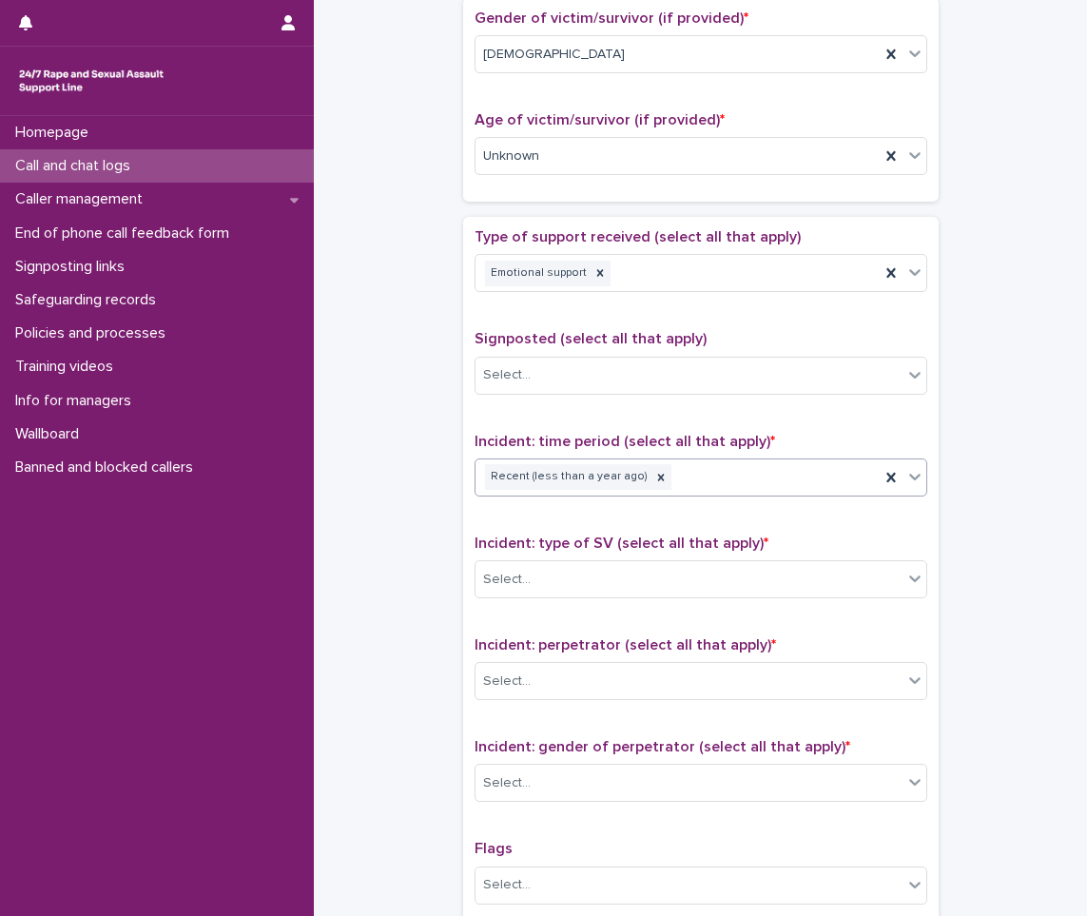
scroll to position [1104, 0]
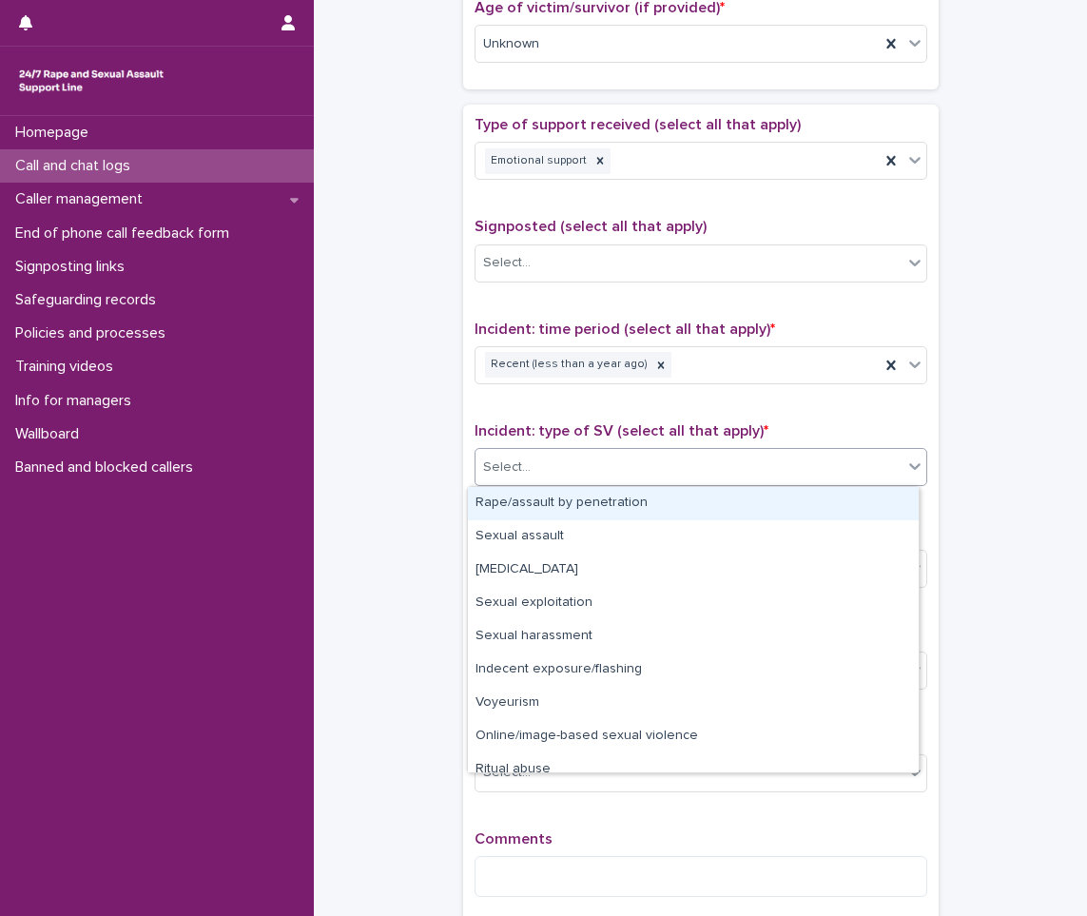
click at [555, 460] on div "Select..." at bounding box center [689, 467] width 427 height 31
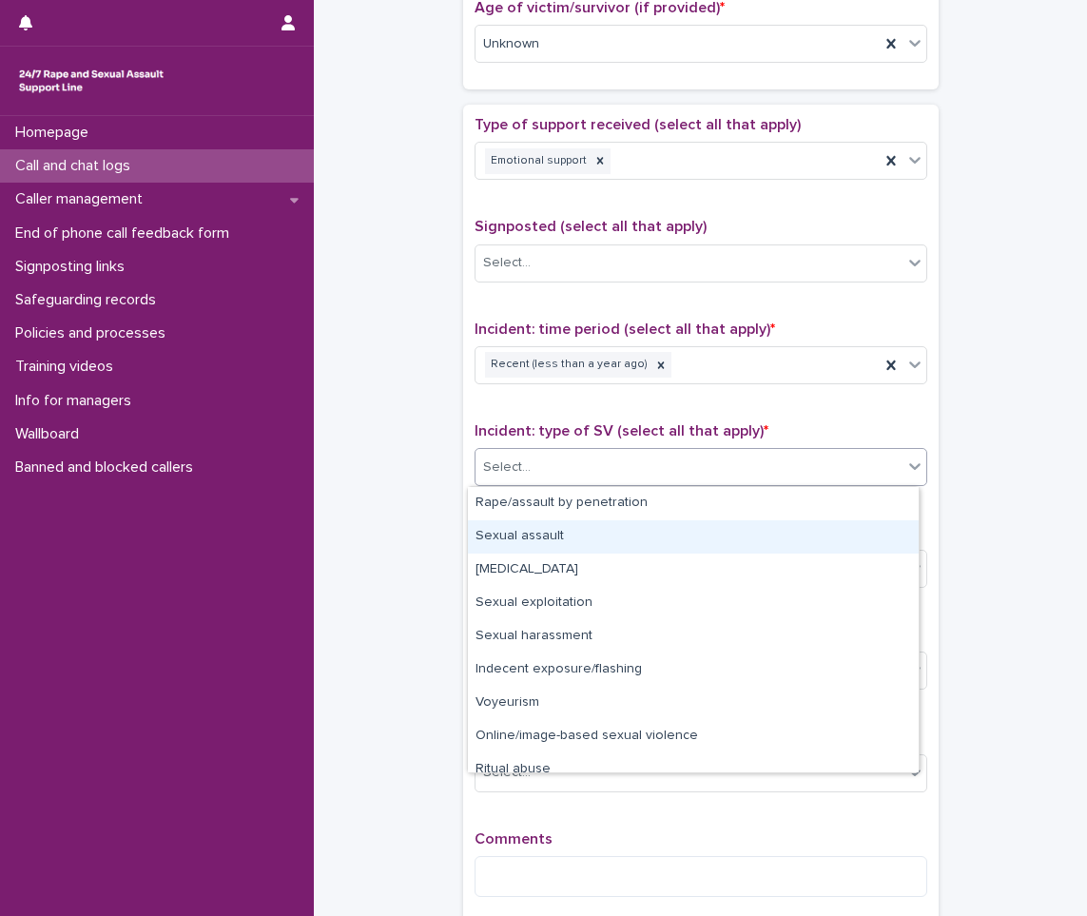
click at [513, 536] on div "Sexual assault" at bounding box center [693, 536] width 451 height 33
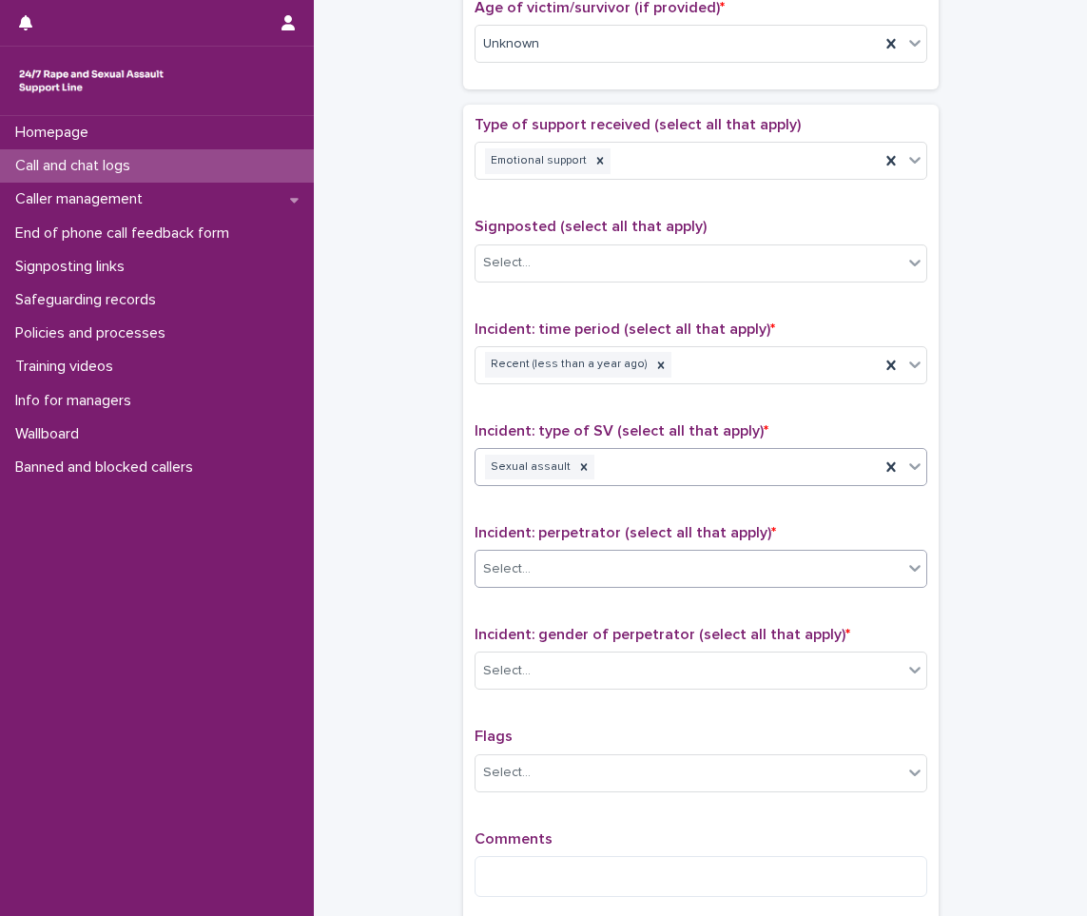
drag, startPoint x: 509, startPoint y: 593, endPoint x: 515, endPoint y: 583, distance: 11.1
click at [510, 593] on div "Incident: perpetrator (select all that apply) * Select..." at bounding box center [701, 563] width 453 height 79
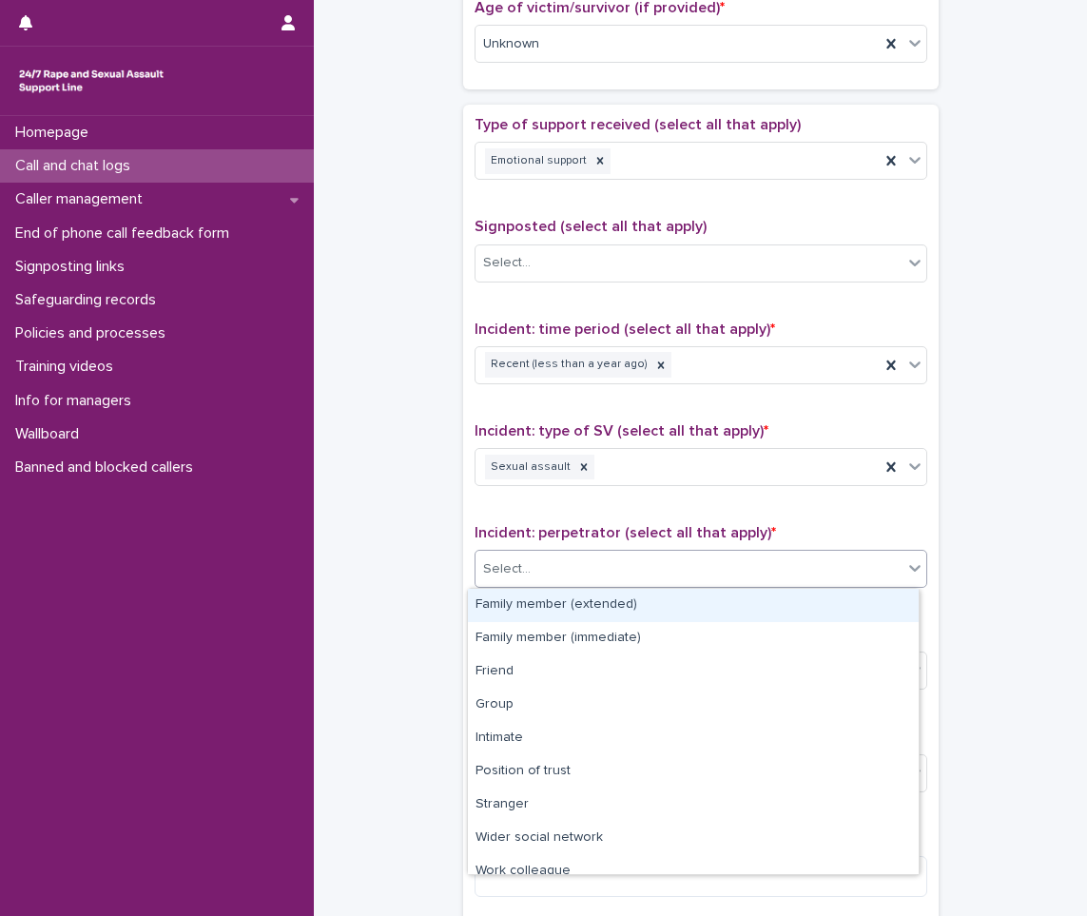
click at [517, 576] on div "Select..." at bounding box center [507, 569] width 48 height 20
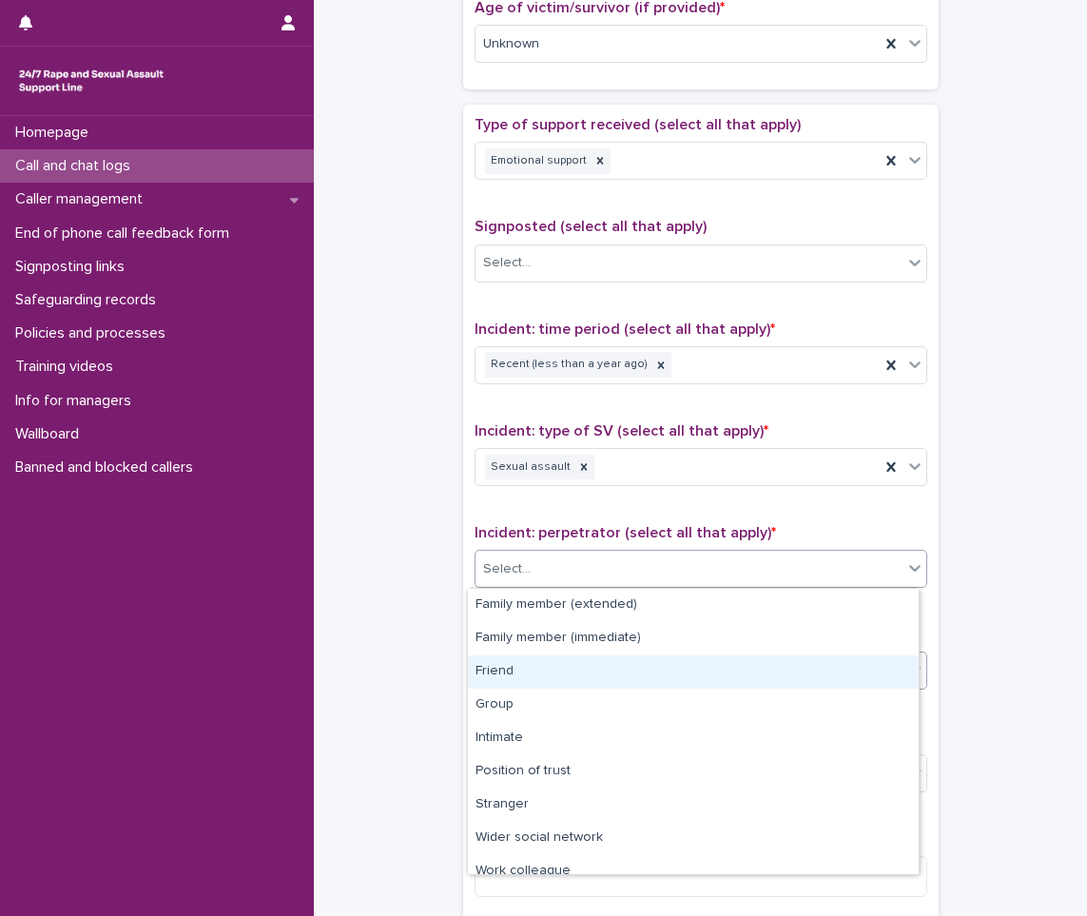
click at [542, 676] on div "Friend" at bounding box center [693, 671] width 451 height 33
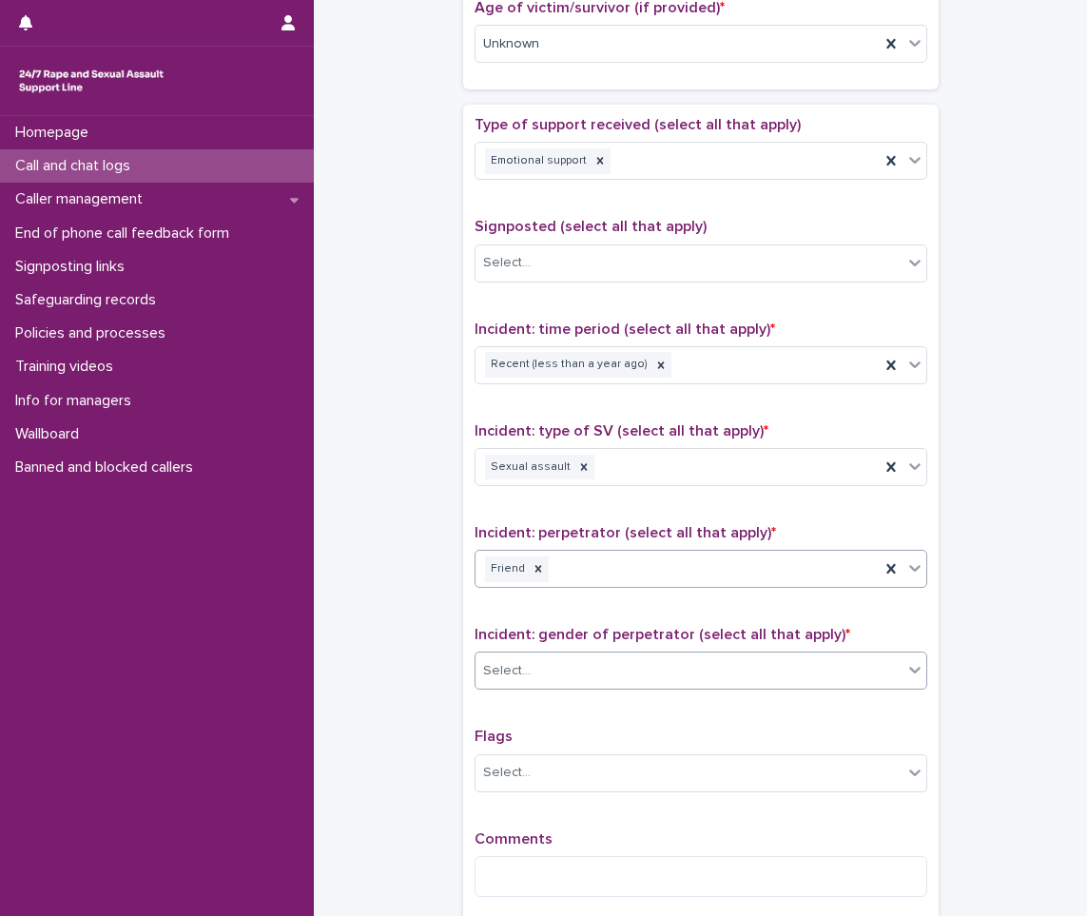
click at [542, 676] on div "Select..." at bounding box center [689, 670] width 427 height 31
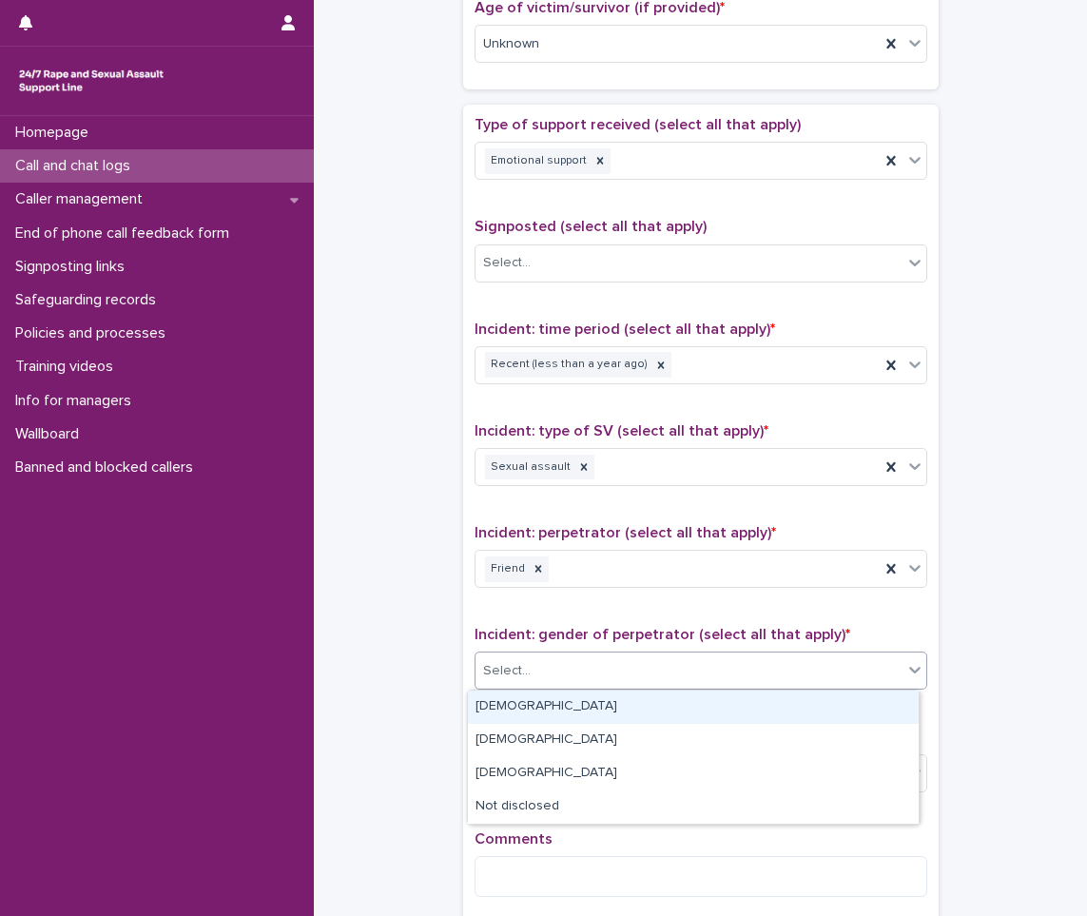
click at [498, 702] on div "[DEMOGRAPHIC_DATA]" at bounding box center [693, 707] width 451 height 33
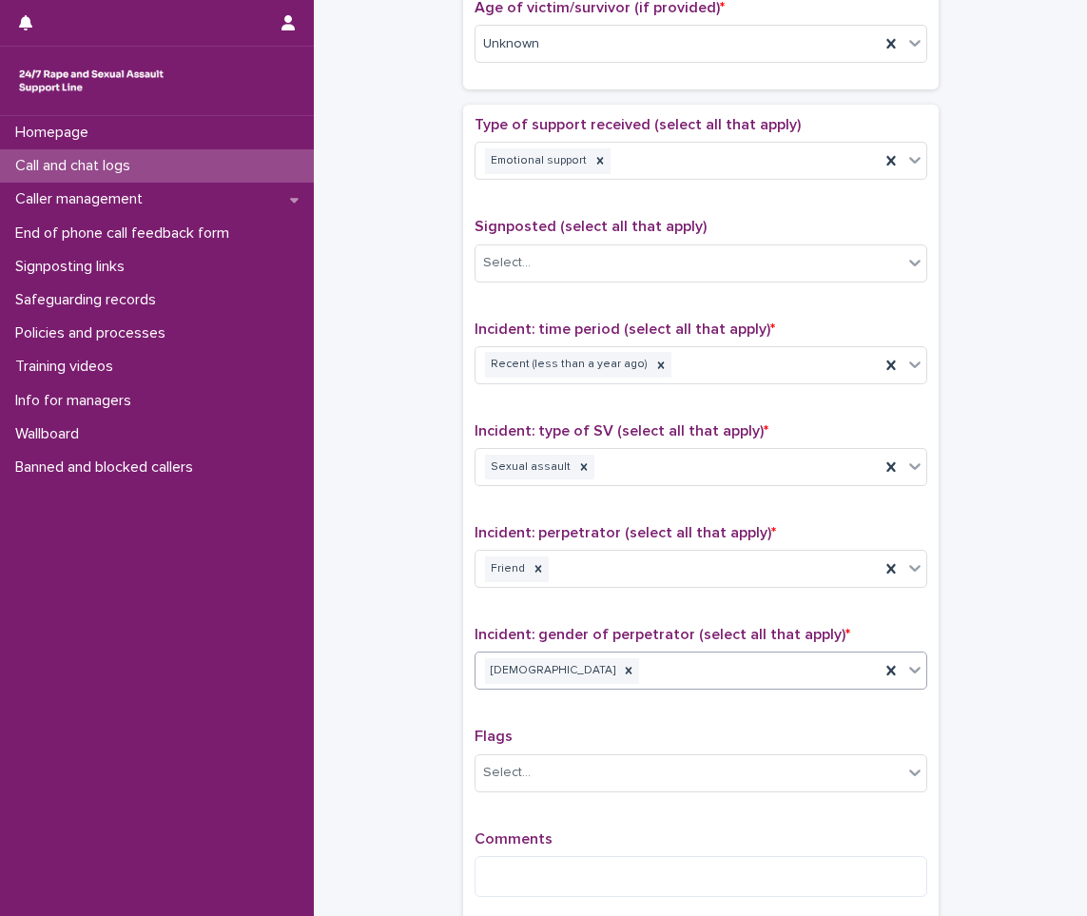
scroll to position [1307, 0]
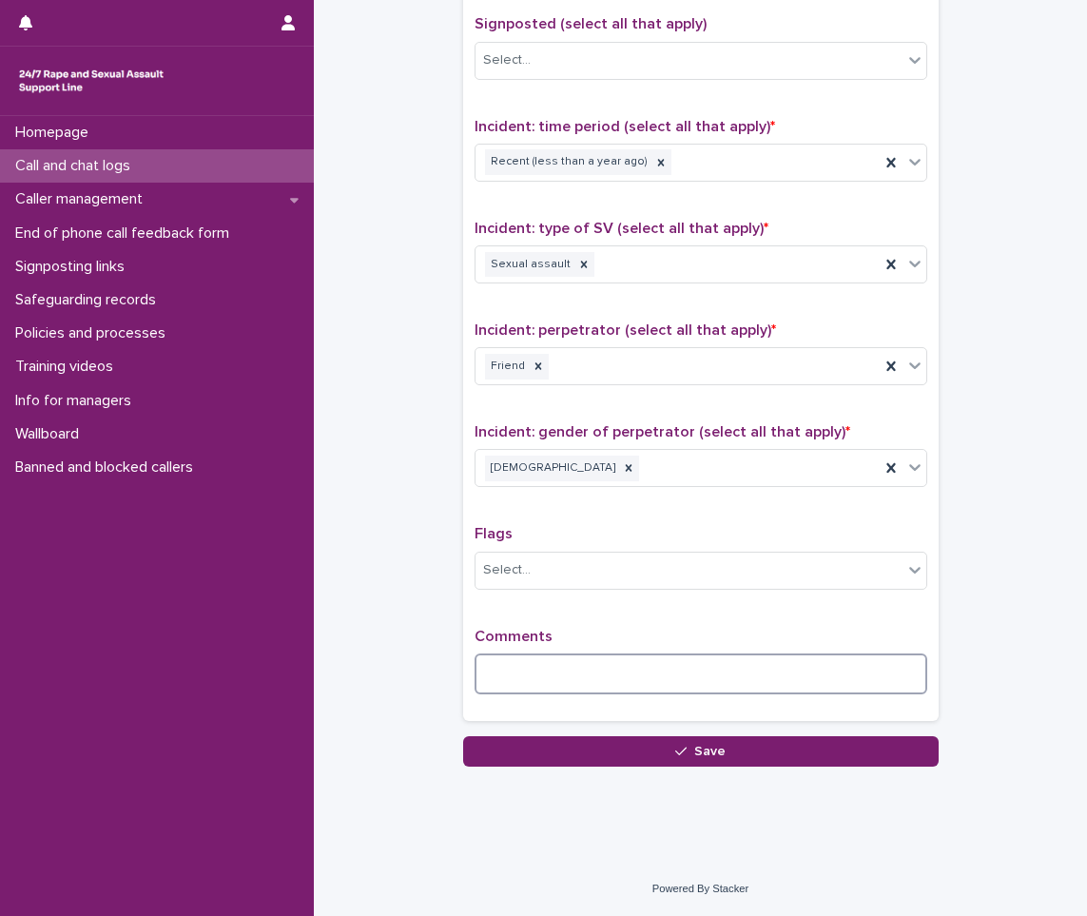
click at [502, 682] on textarea at bounding box center [701, 674] width 453 height 41
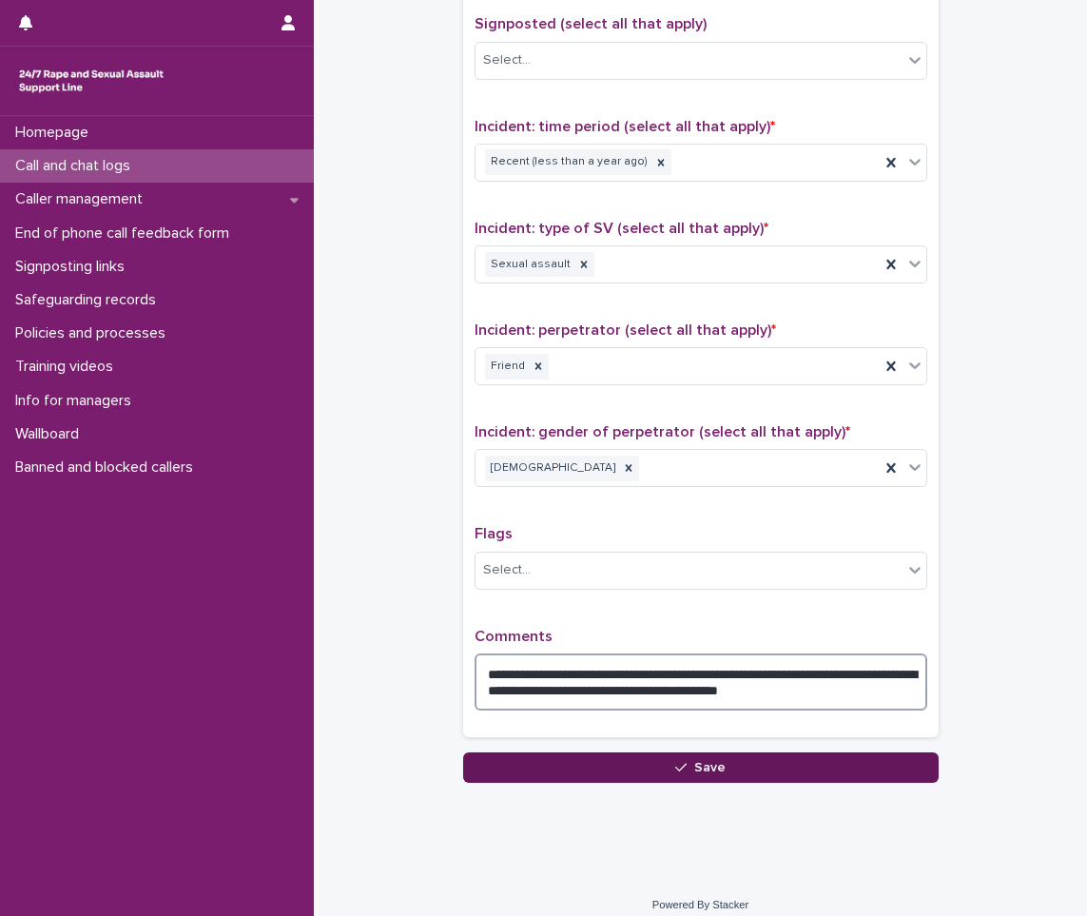
type textarea "**********"
click at [572, 770] on button "Save" at bounding box center [701, 767] width 476 height 30
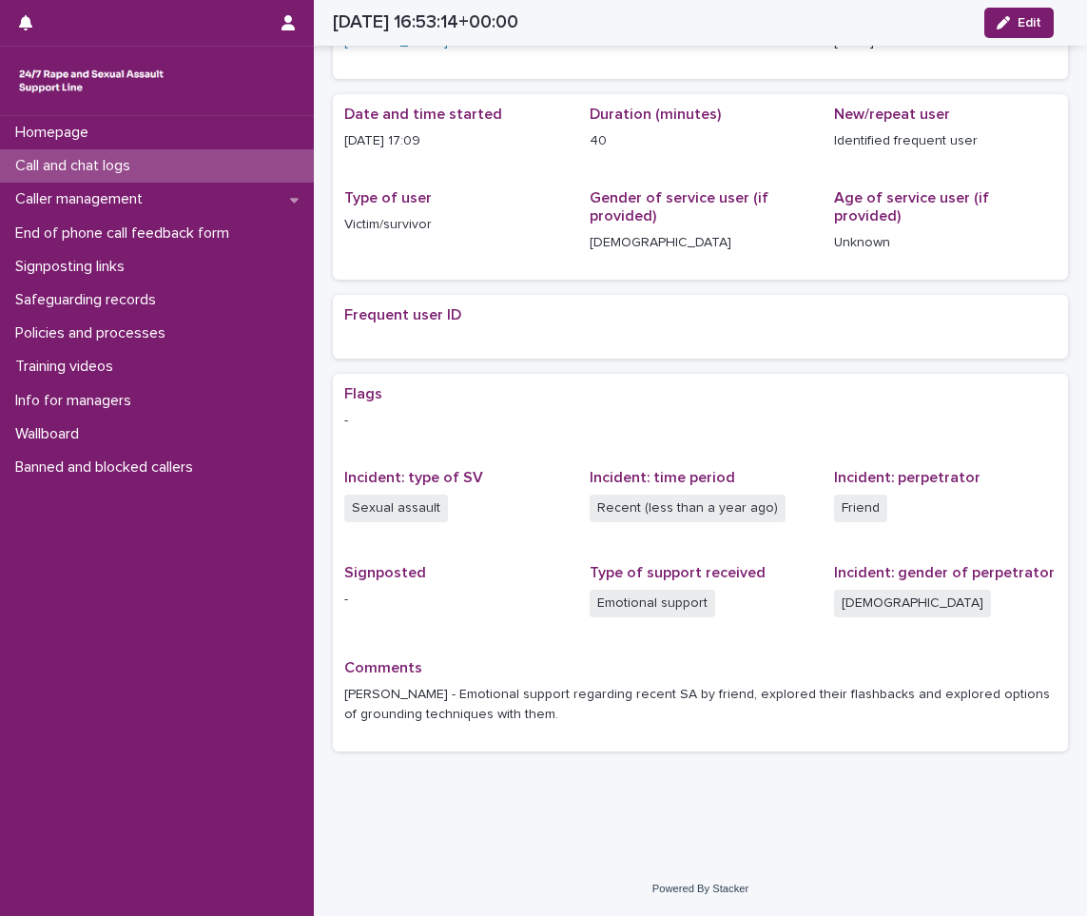
scroll to position [119, 0]
click at [40, 83] on img at bounding box center [91, 81] width 152 height 38
